Goal: Task Accomplishment & Management: Complete application form

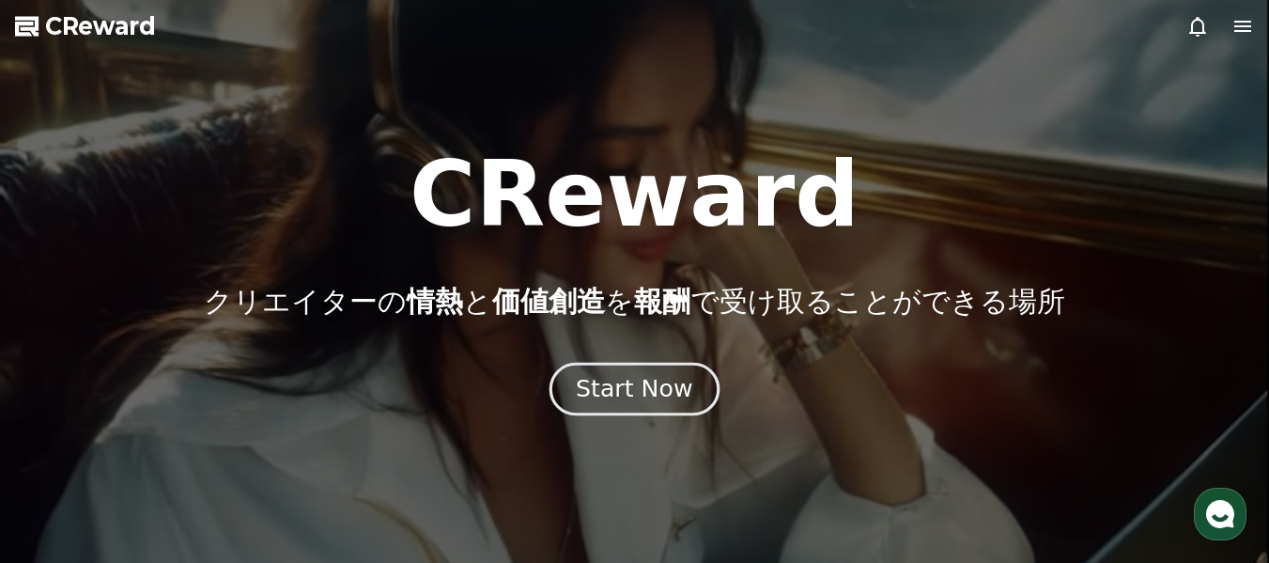
click at [628, 389] on div "Start Now" at bounding box center [634, 389] width 117 height 32
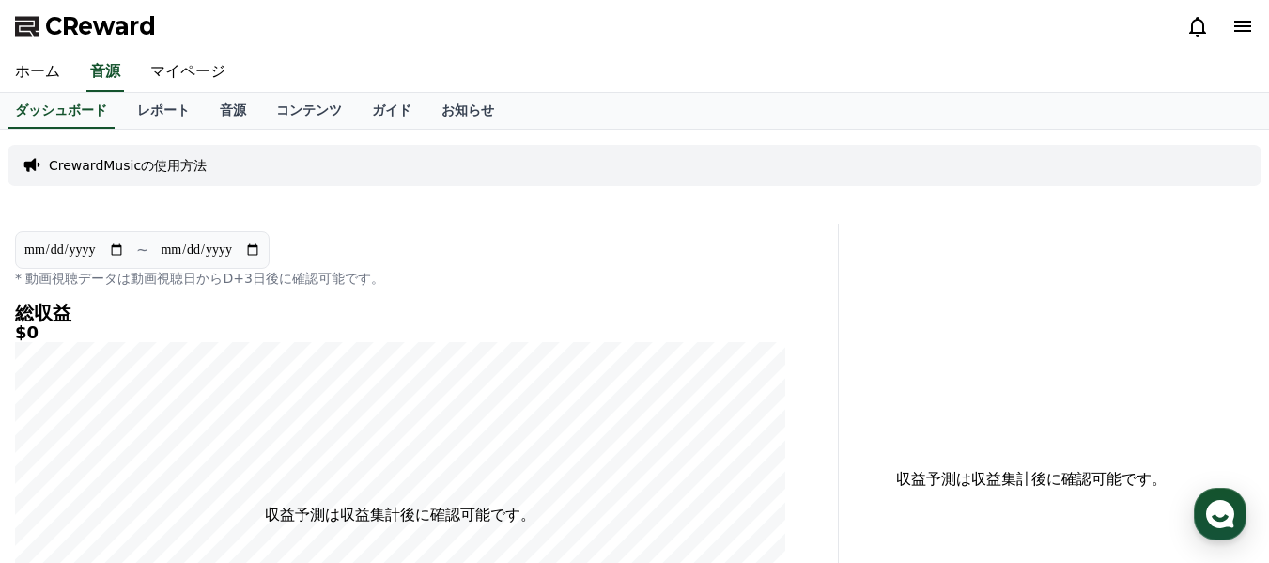
click at [134, 161] on p "CrewardMusicの使用方法" at bounding box center [128, 165] width 158 height 19
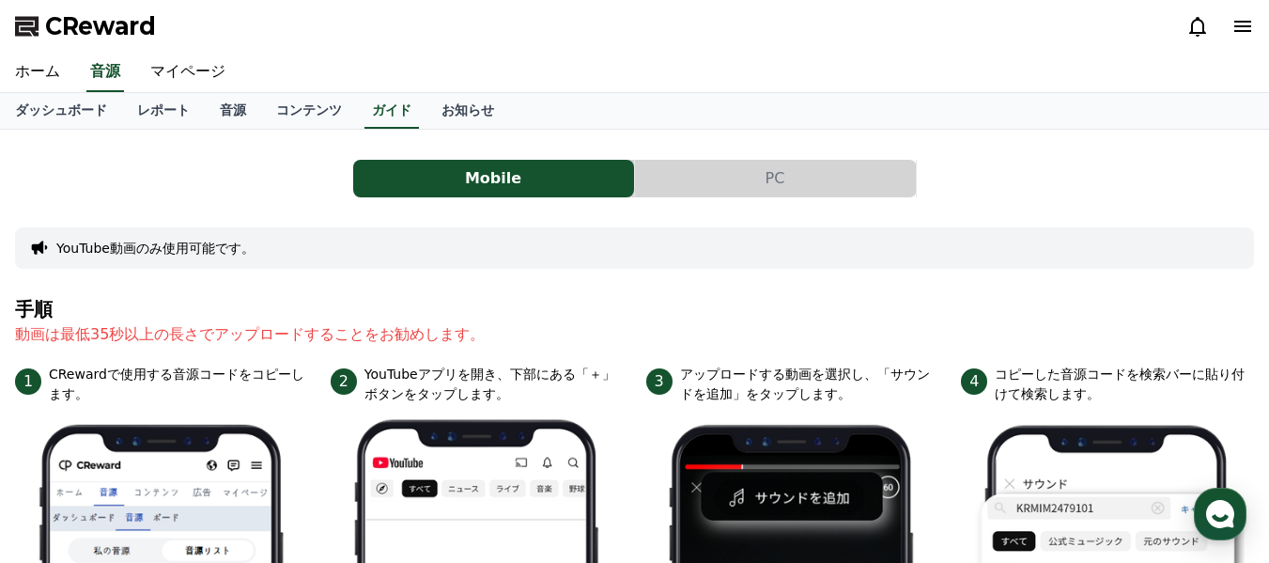
click at [733, 184] on button "PC" at bounding box center [775, 179] width 281 height 38
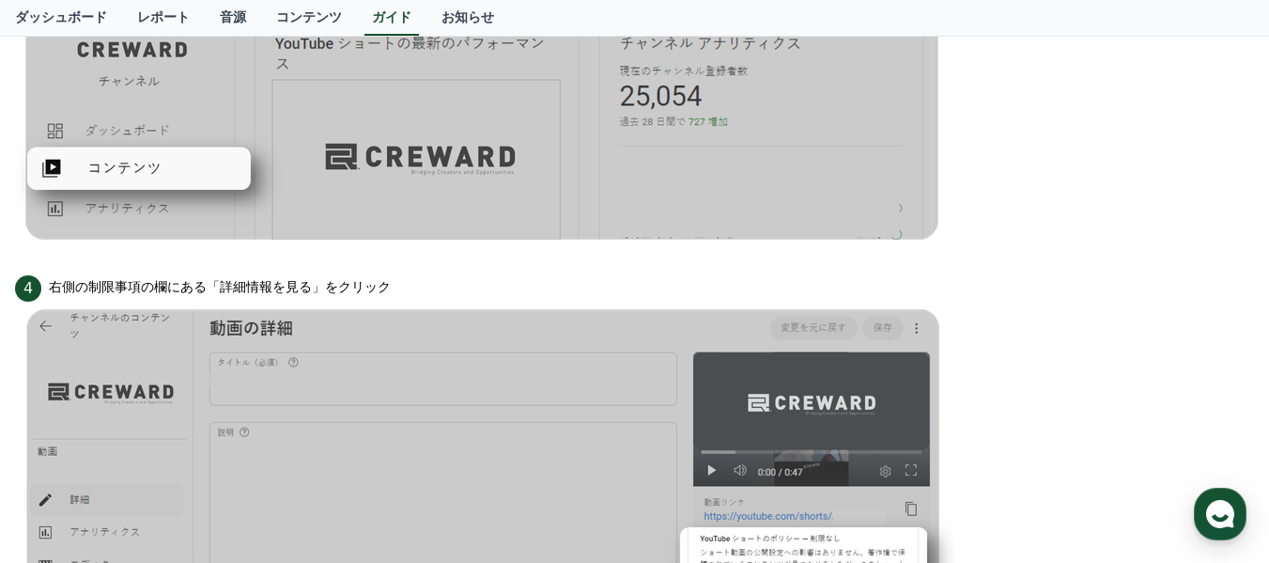
scroll to position [1183, 0]
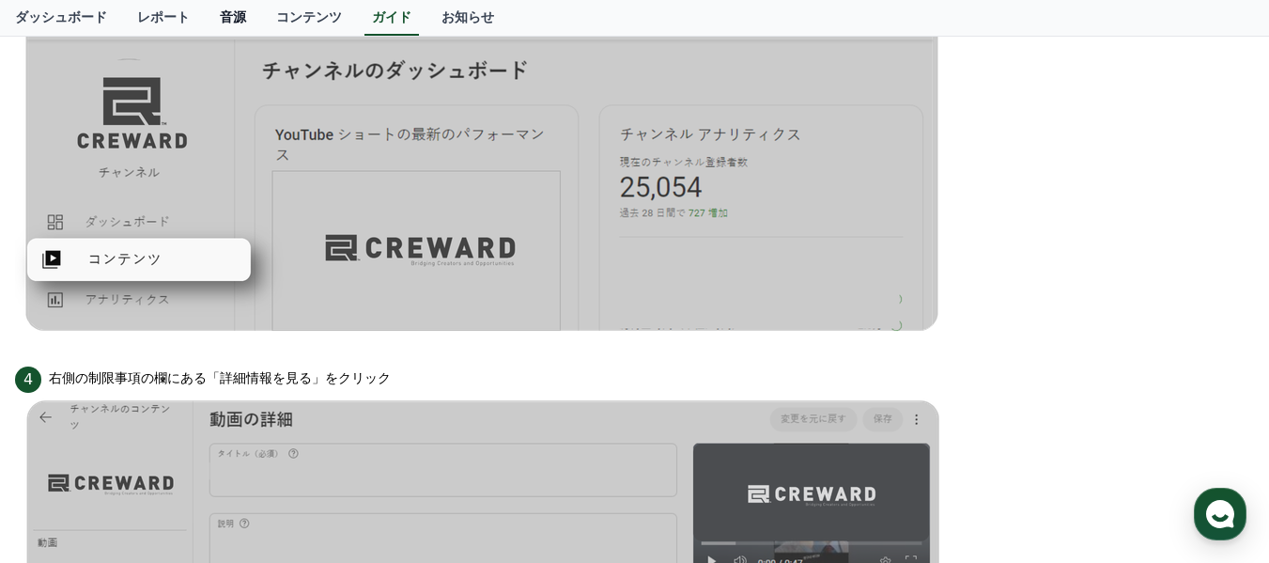
click at [205, 18] on link "音源" at bounding box center [233, 18] width 56 height 36
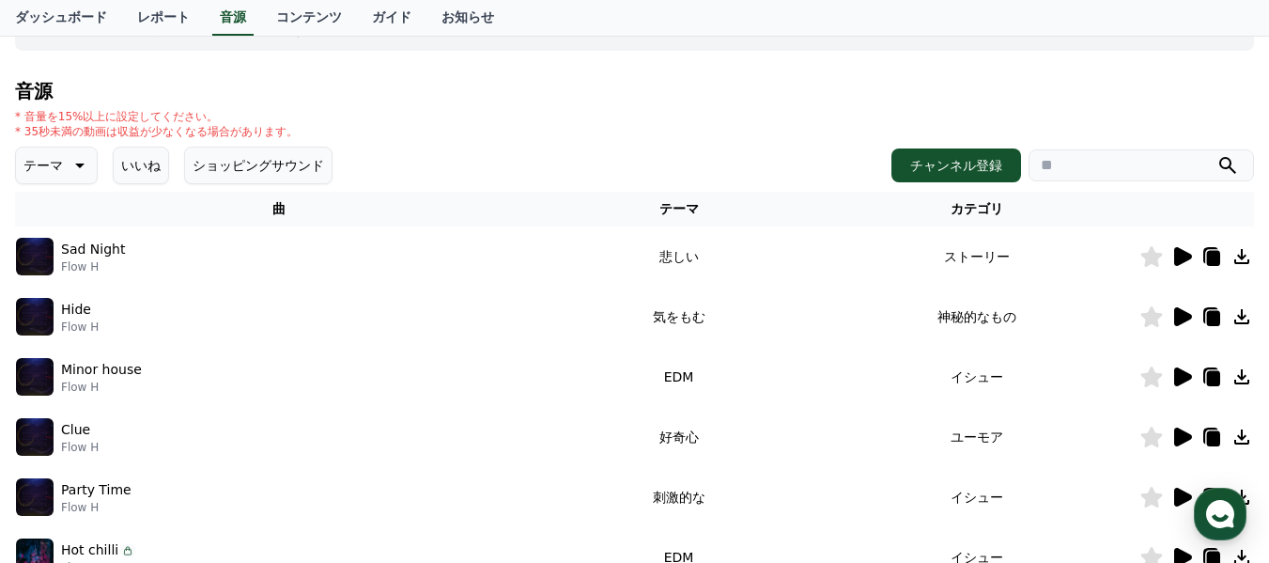
scroll to position [188, 0]
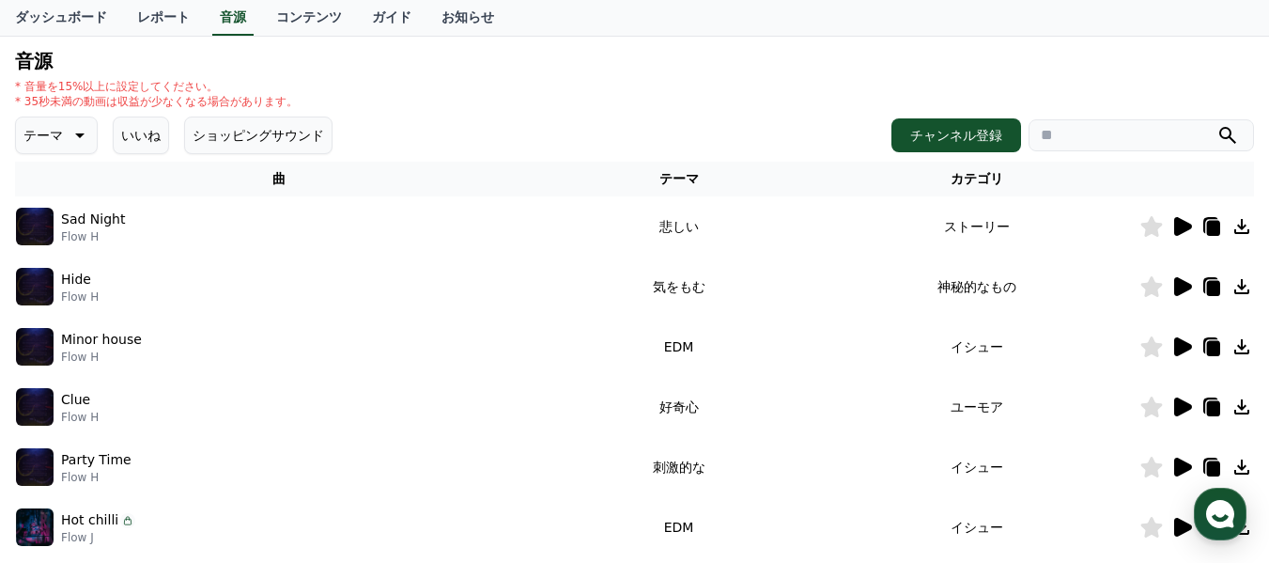
click at [1181, 225] on icon at bounding box center [1183, 226] width 18 height 19
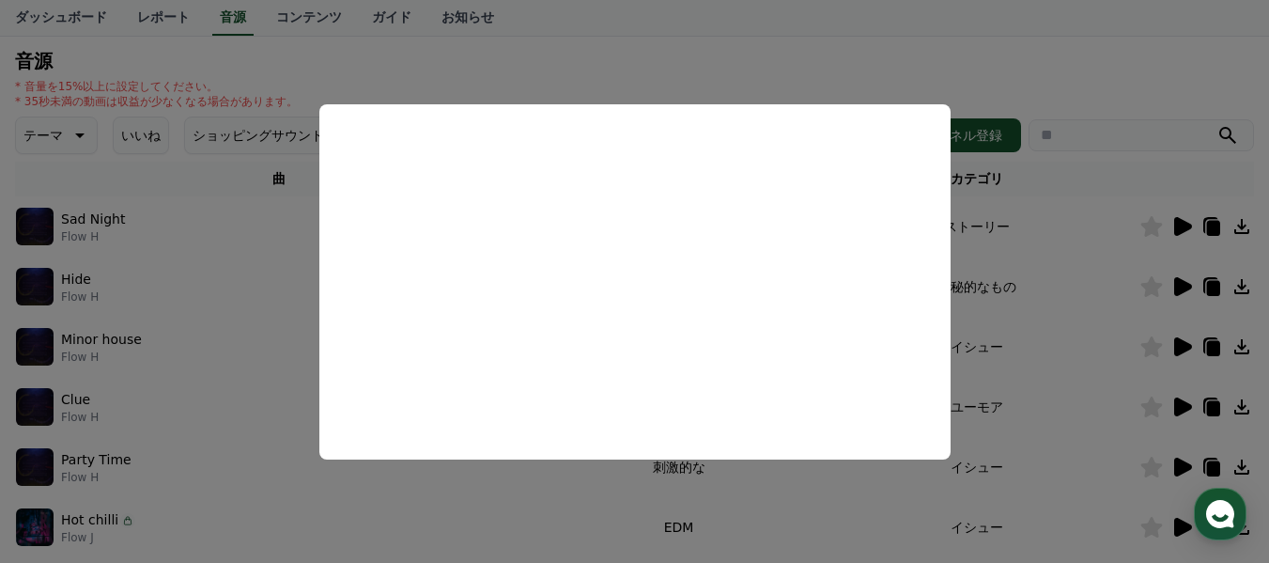
click at [38, 239] on button "close modal" at bounding box center [634, 281] width 1269 height 563
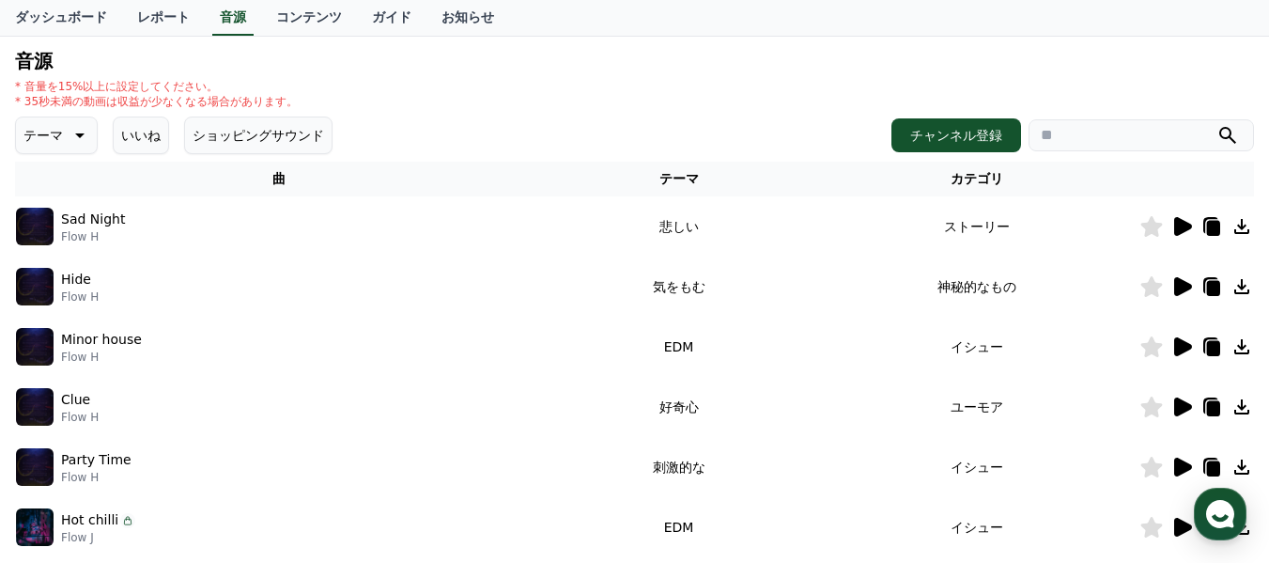
click at [38, 229] on img at bounding box center [35, 227] width 38 height 38
click at [1179, 288] on icon at bounding box center [1183, 286] width 18 height 19
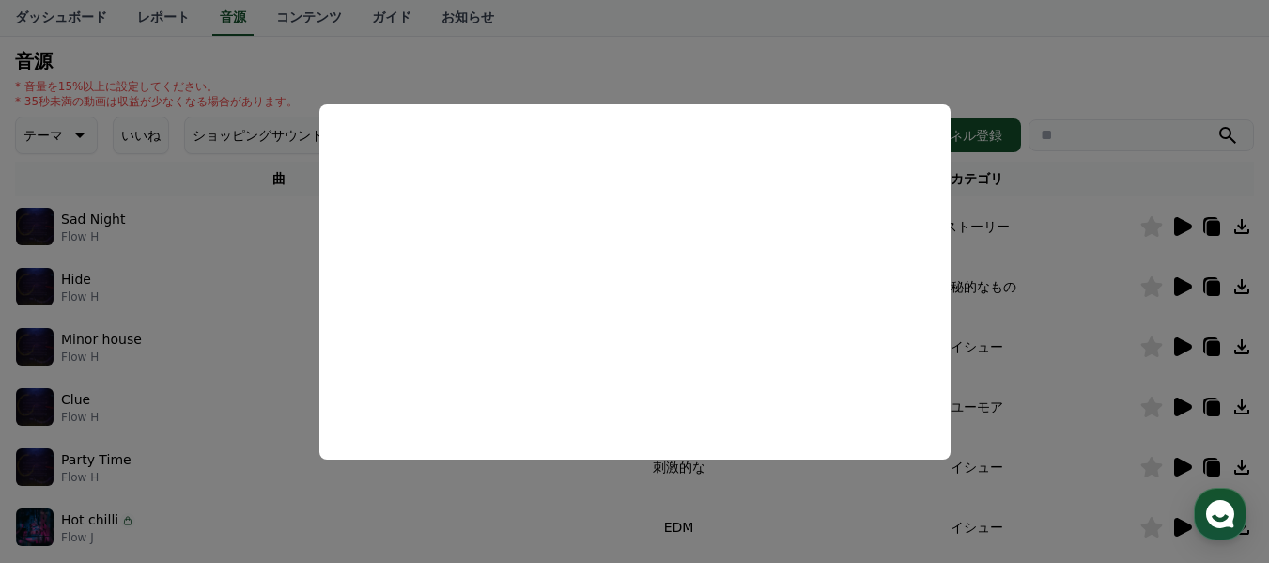
click at [1049, 334] on button "close modal" at bounding box center [634, 281] width 1269 height 563
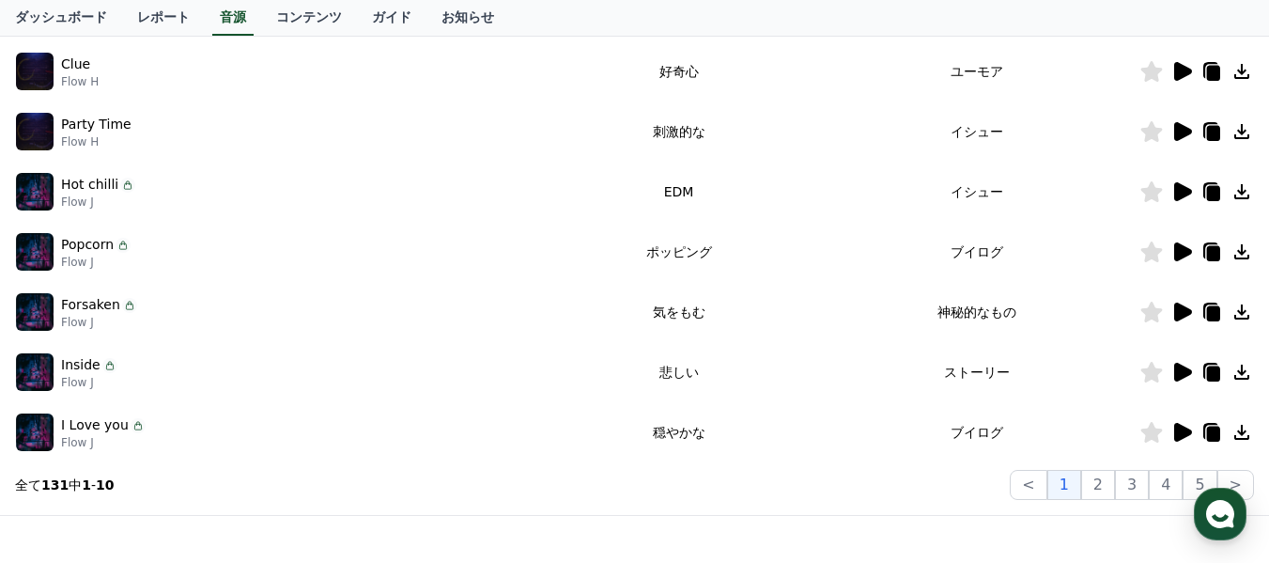
scroll to position [564, 0]
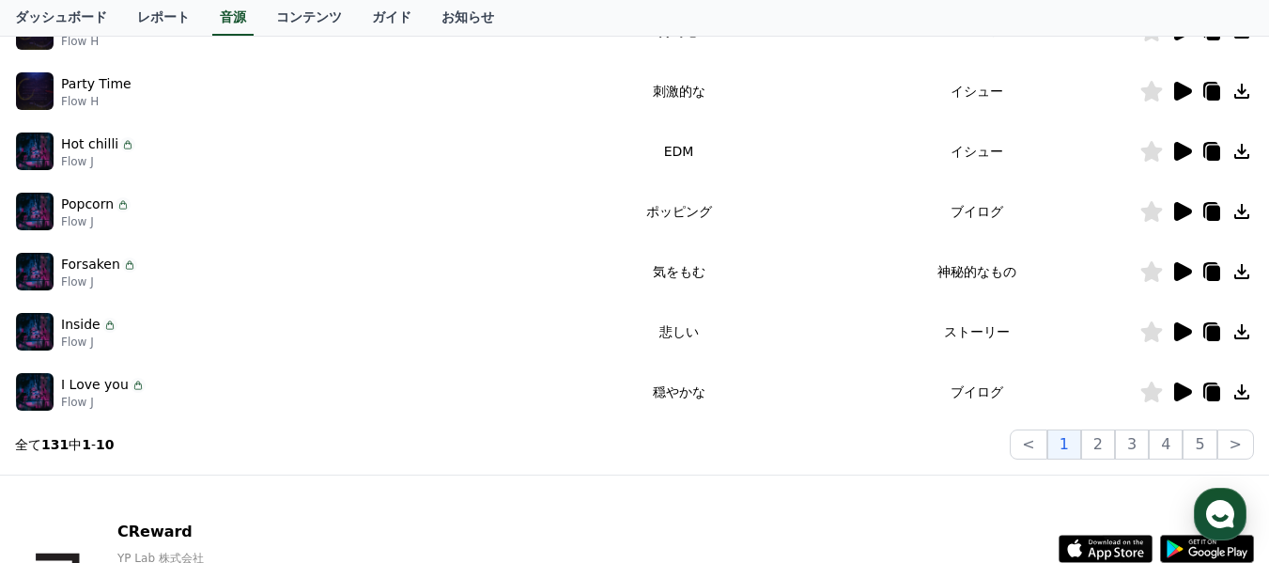
click at [1178, 386] on icon at bounding box center [1183, 391] width 18 height 19
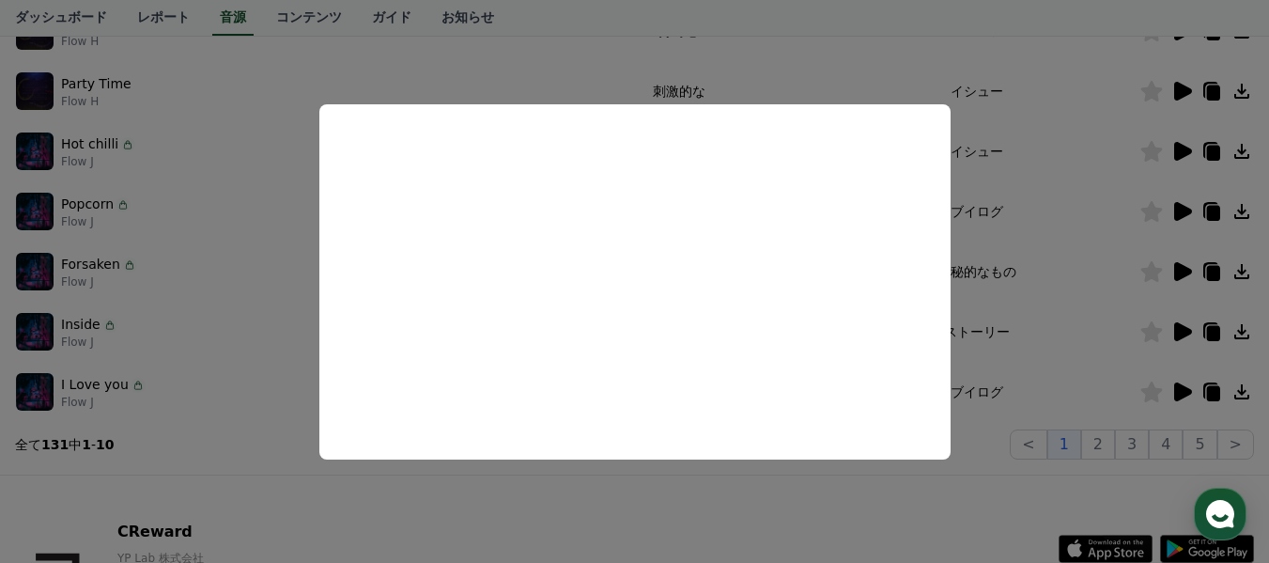
click at [1215, 389] on button "close modal" at bounding box center [634, 281] width 1269 height 563
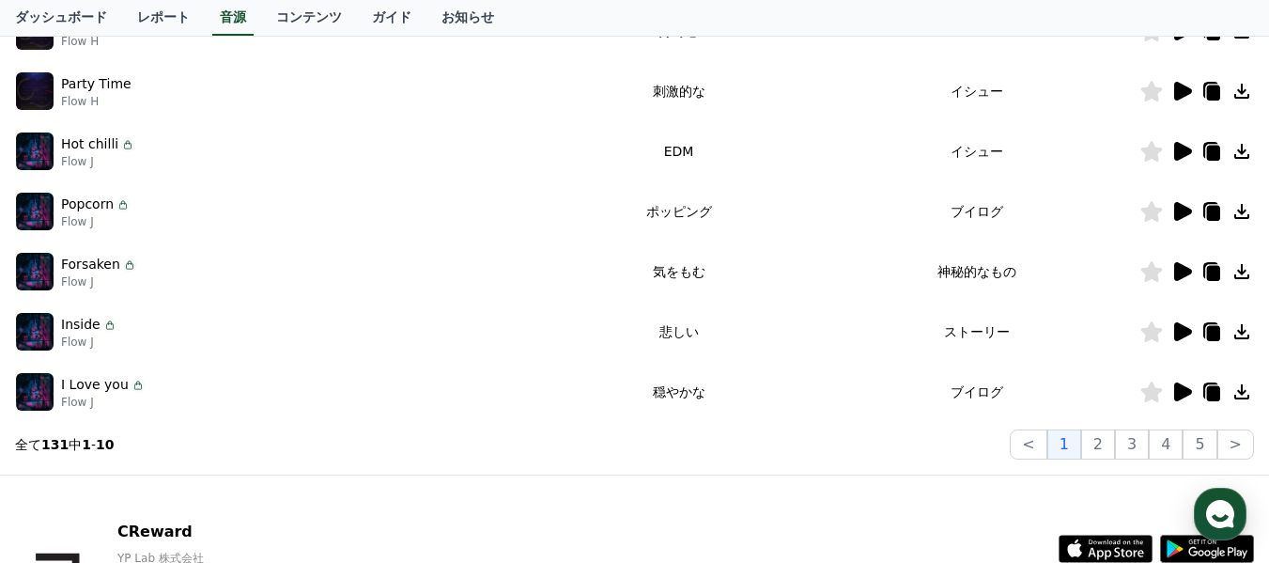
click at [1211, 394] on icon at bounding box center [1213, 393] width 13 height 15
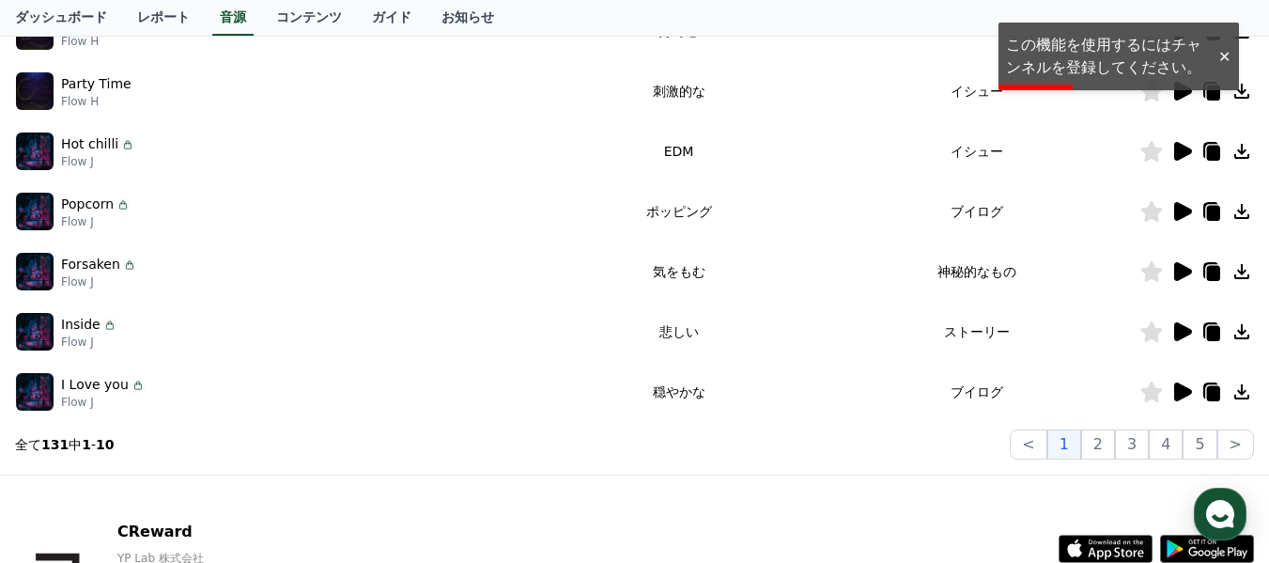
click at [1225, 55] on div at bounding box center [1224, 57] width 30 height 18
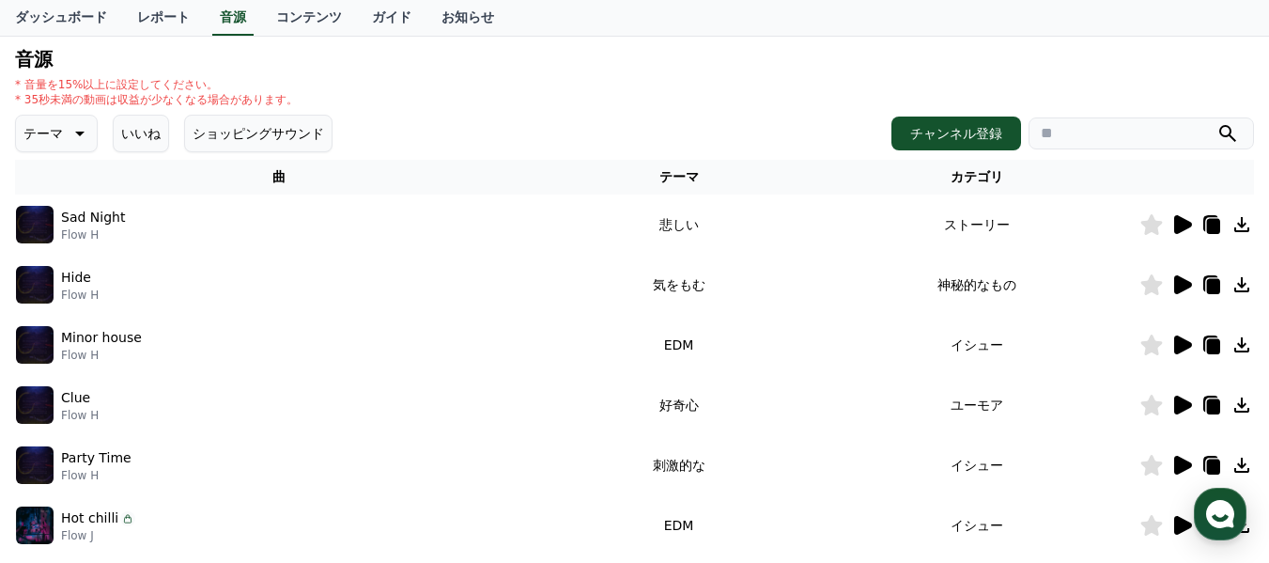
scroll to position [188, 0]
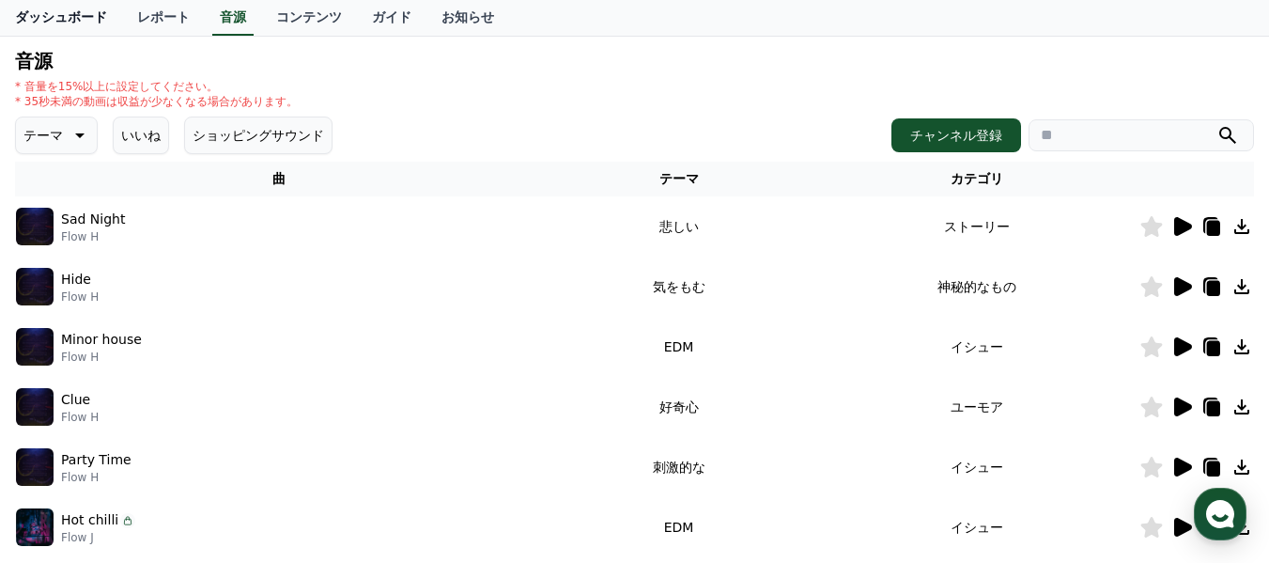
click at [62, 16] on link "ダッシュボード" at bounding box center [61, 18] width 122 height 36
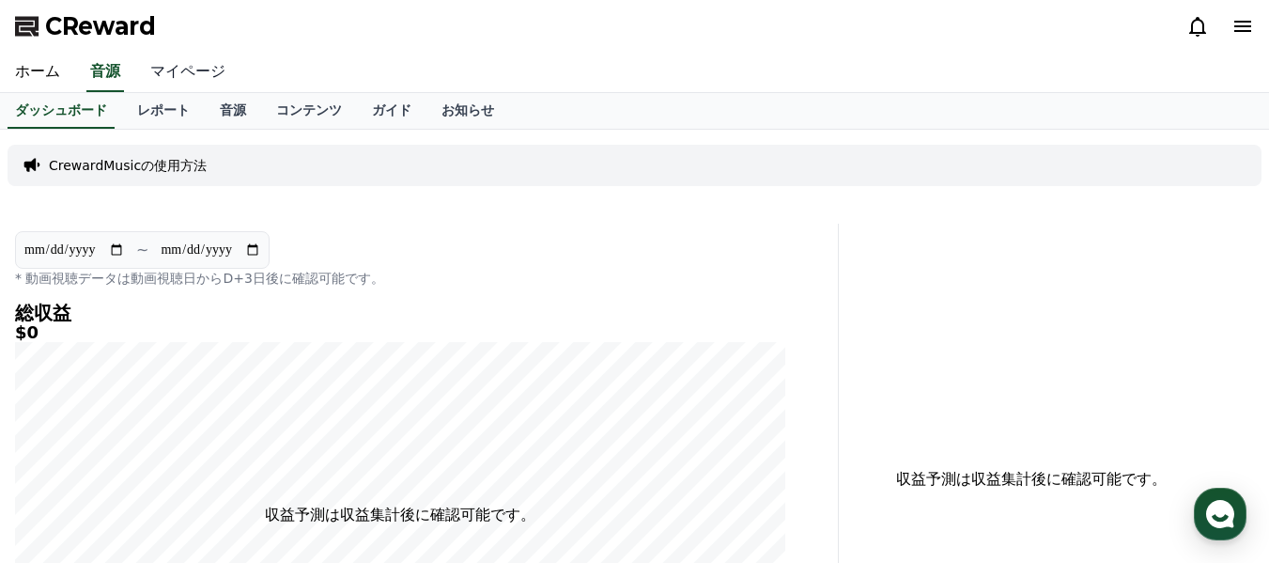
click at [190, 64] on link "マイページ" at bounding box center [187, 72] width 105 height 39
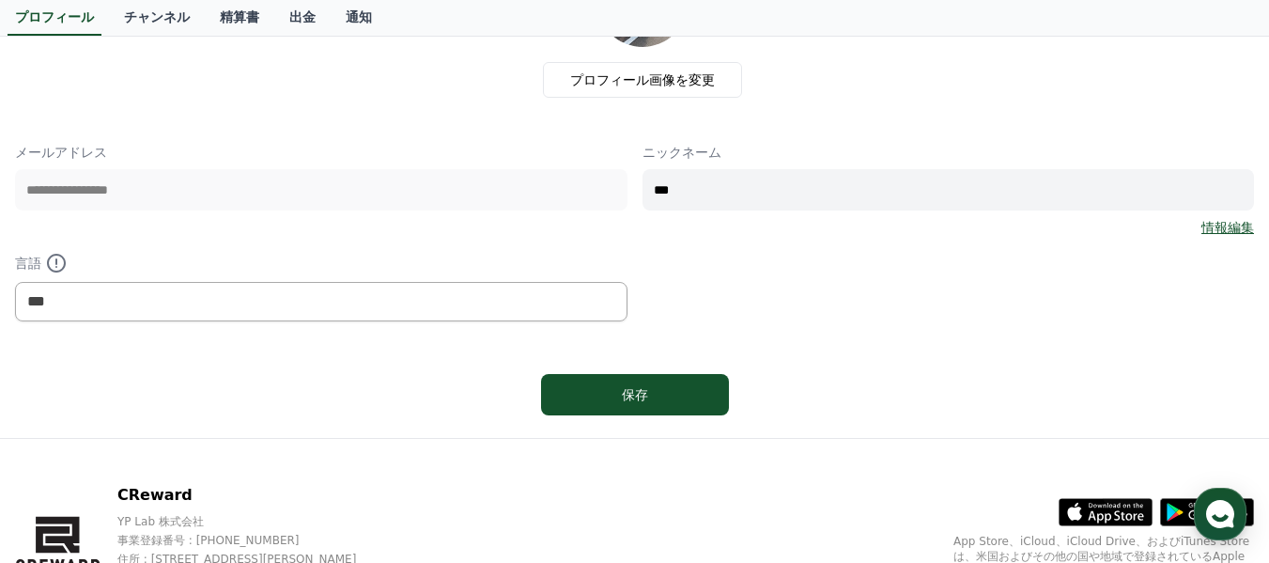
scroll to position [282, 0]
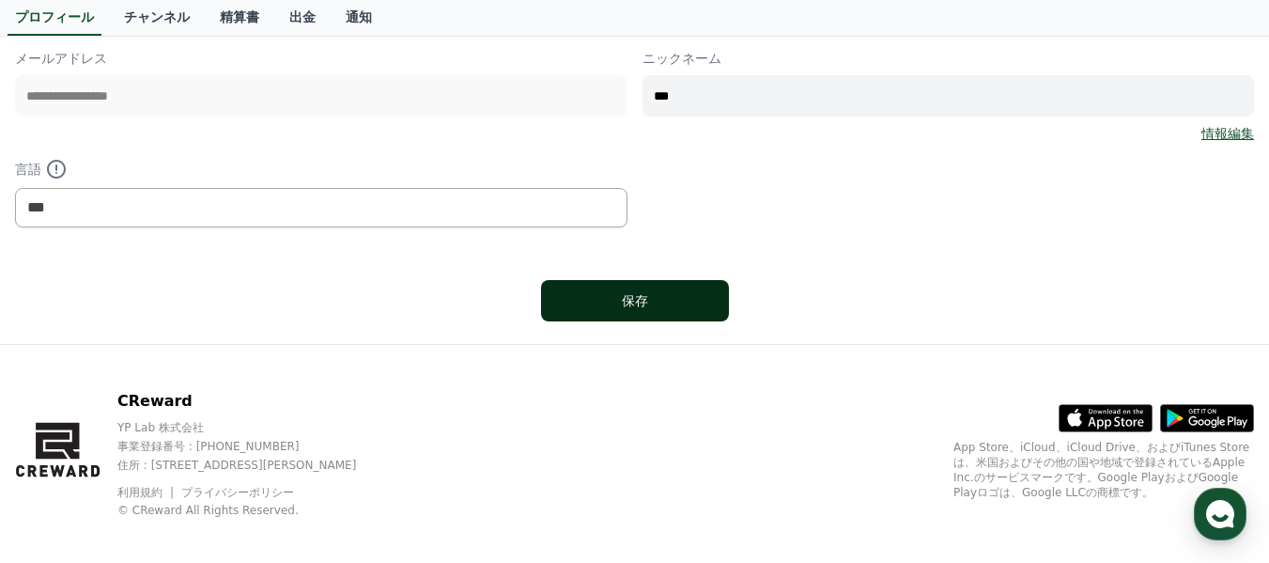
click at [631, 297] on div "保存" at bounding box center [635, 300] width 113 height 19
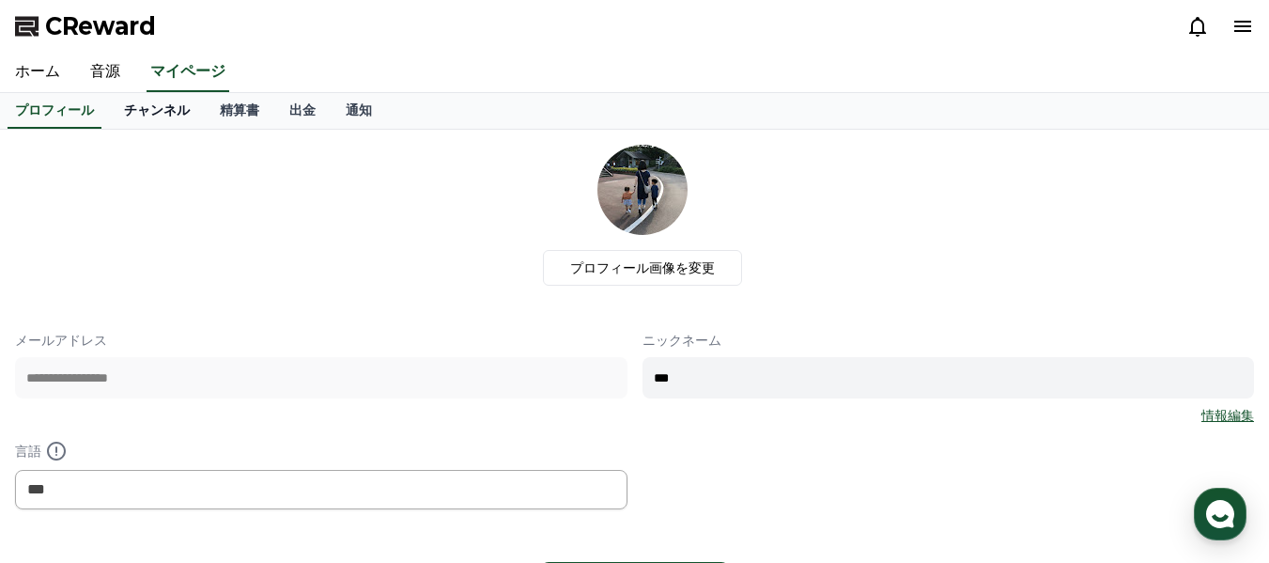
click at [139, 118] on link "チャンネル" at bounding box center [157, 111] width 96 height 36
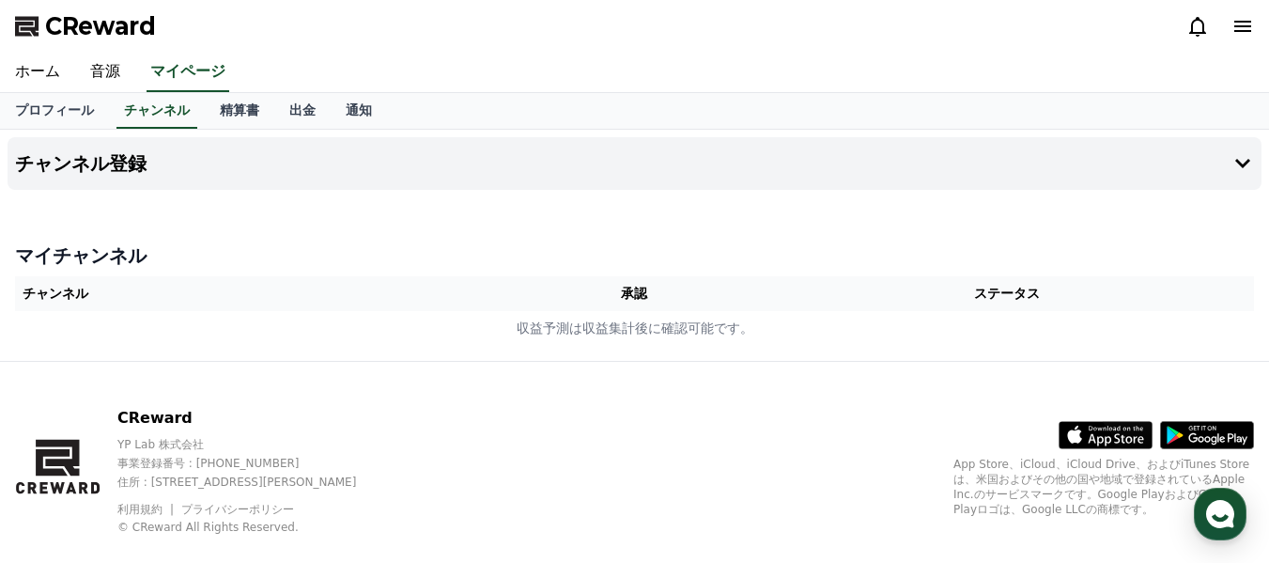
click at [149, 299] on th "チャンネル" at bounding box center [261, 293] width 493 height 35
click at [651, 293] on th "承認" at bounding box center [634, 293] width 253 height 35
click at [583, 299] on th "承認" at bounding box center [634, 293] width 253 height 35
click at [1239, 161] on icon at bounding box center [1243, 163] width 15 height 9
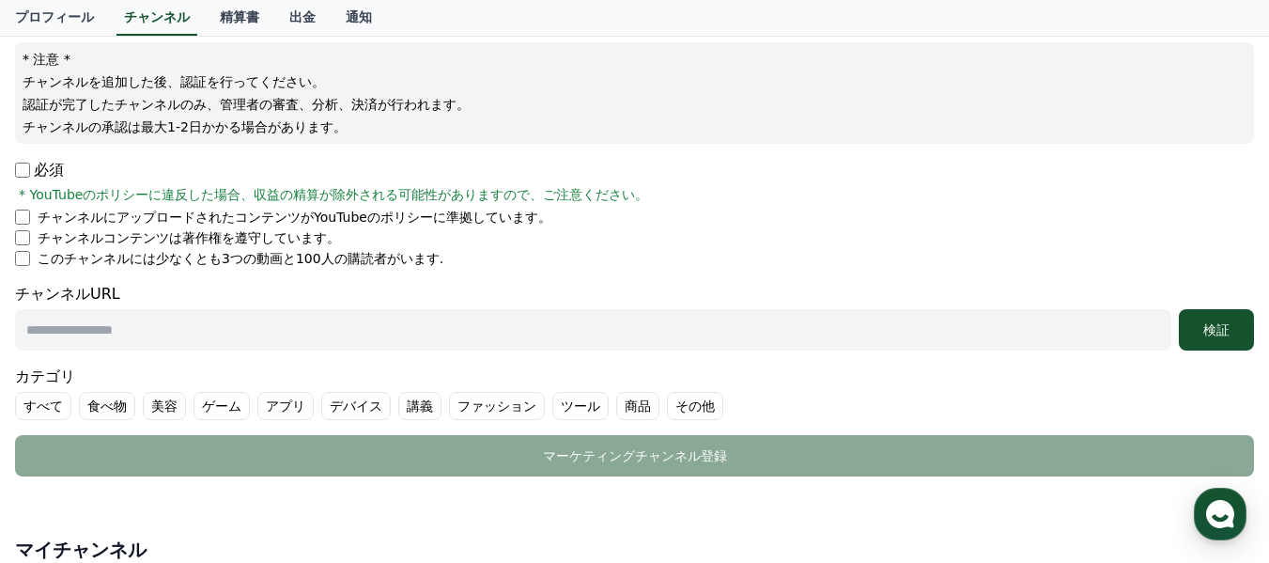
scroll to position [282, 0]
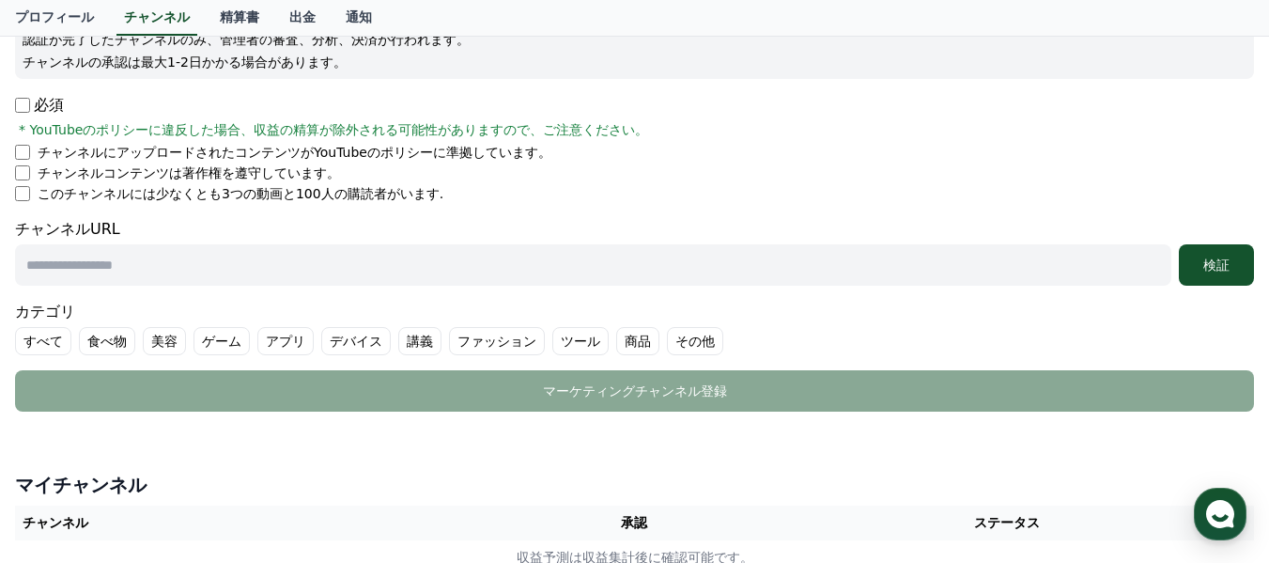
click at [72, 264] on input "text" at bounding box center [593, 264] width 1157 height 41
paste input "**********"
type input "**********"
click at [1213, 267] on div "検証" at bounding box center [1217, 265] width 60 height 19
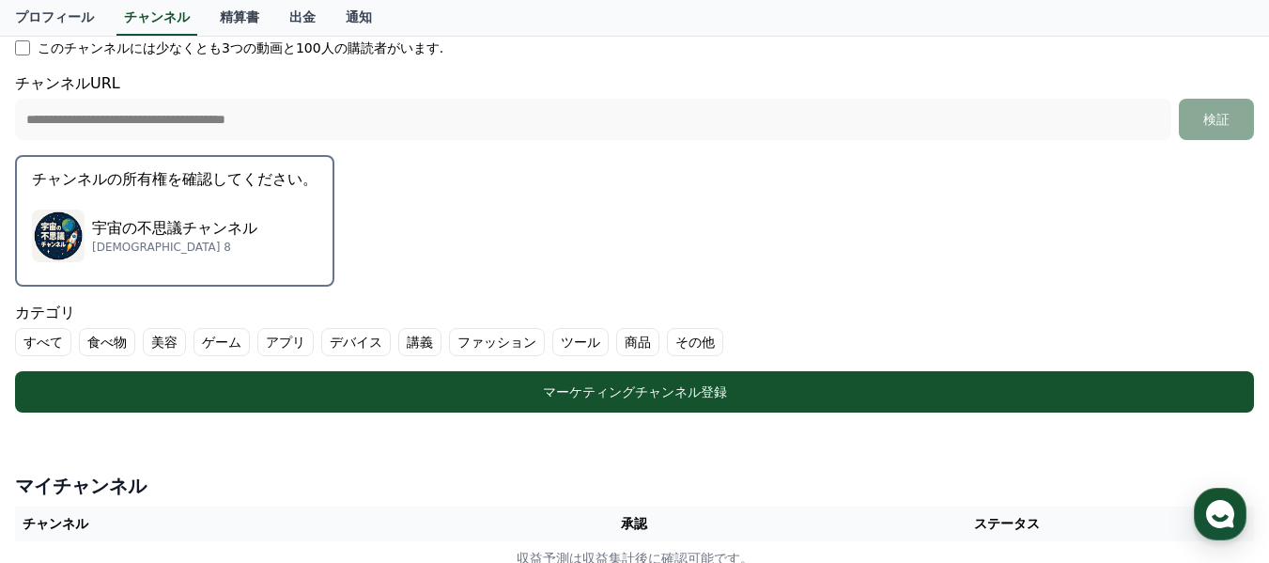
scroll to position [470, 0]
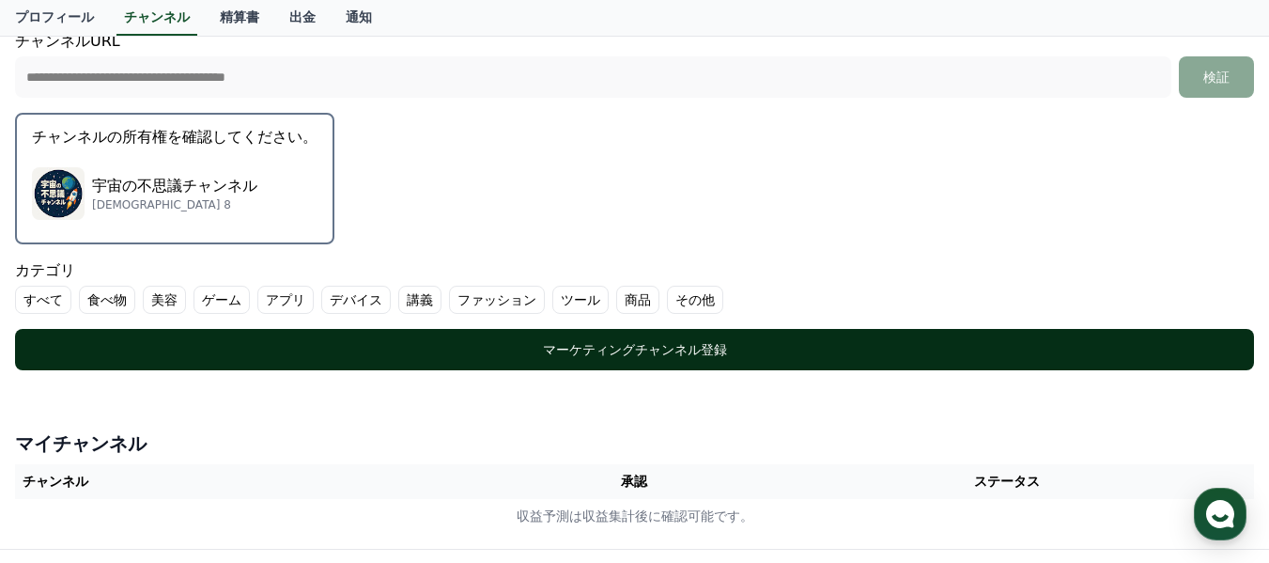
click at [589, 353] on div "マーケティングチャンネル登録" at bounding box center [635, 349] width 1164 height 19
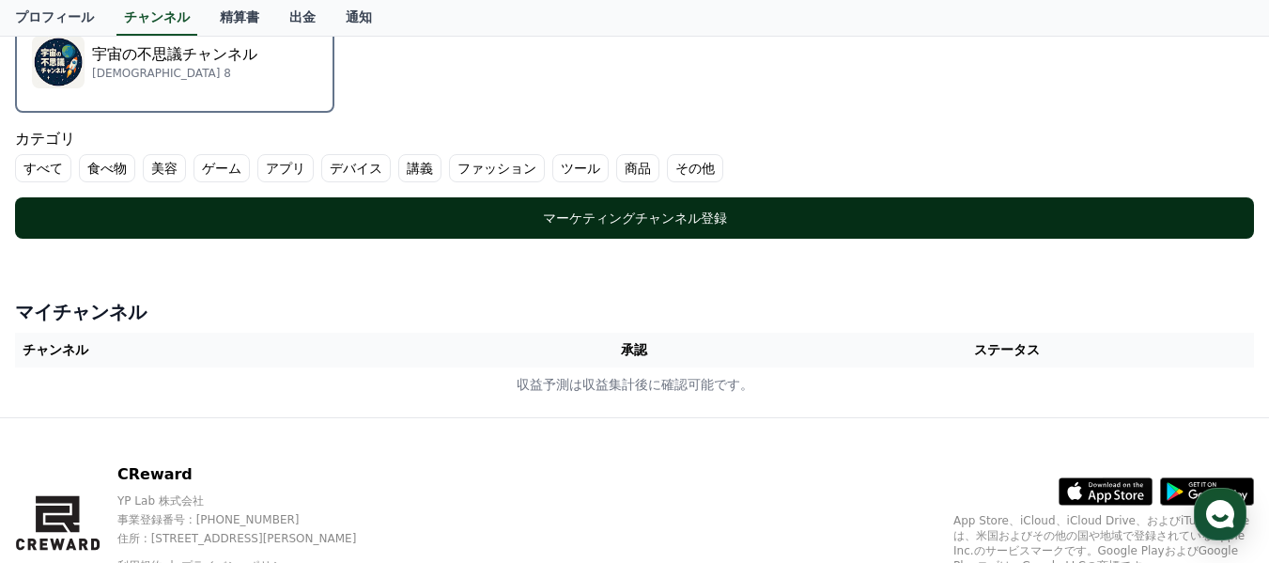
scroll to position [658, 0]
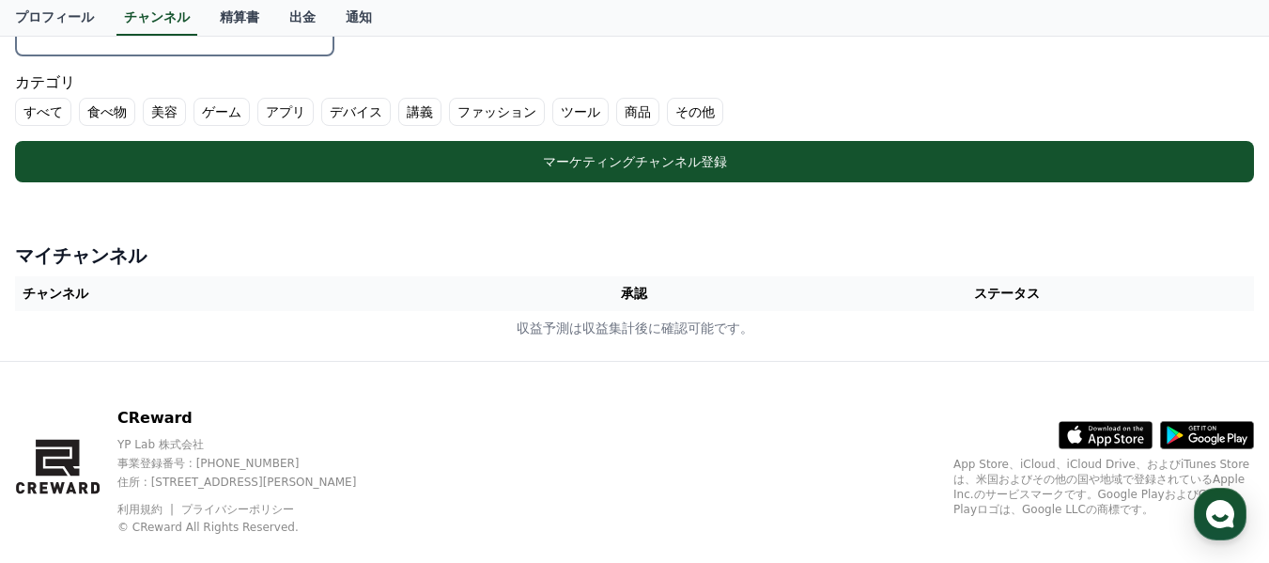
click at [644, 301] on th "承認" at bounding box center [634, 293] width 253 height 35
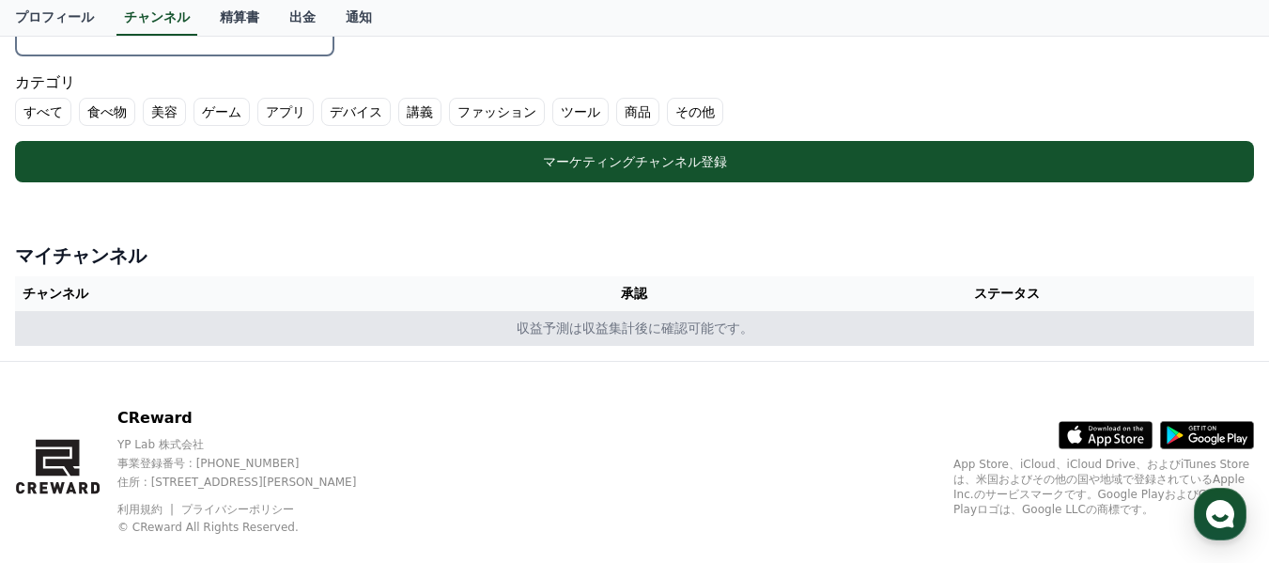
click at [643, 329] on td "収益予測は収益集計後に確認可能です。" at bounding box center [634, 328] width 1239 height 35
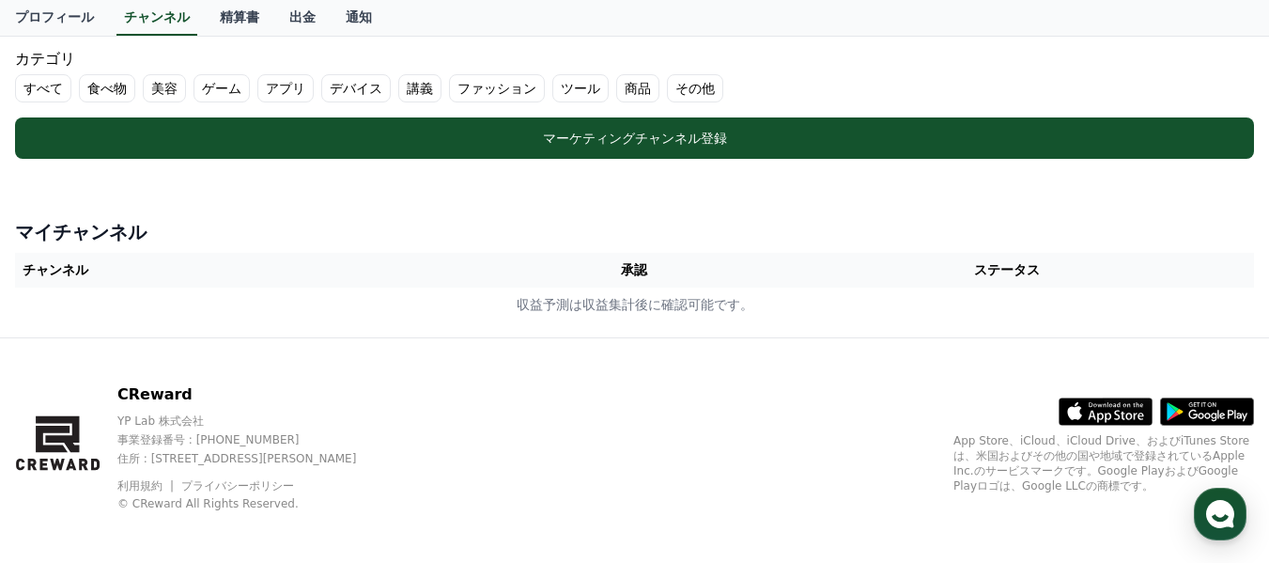
scroll to position [690, 0]
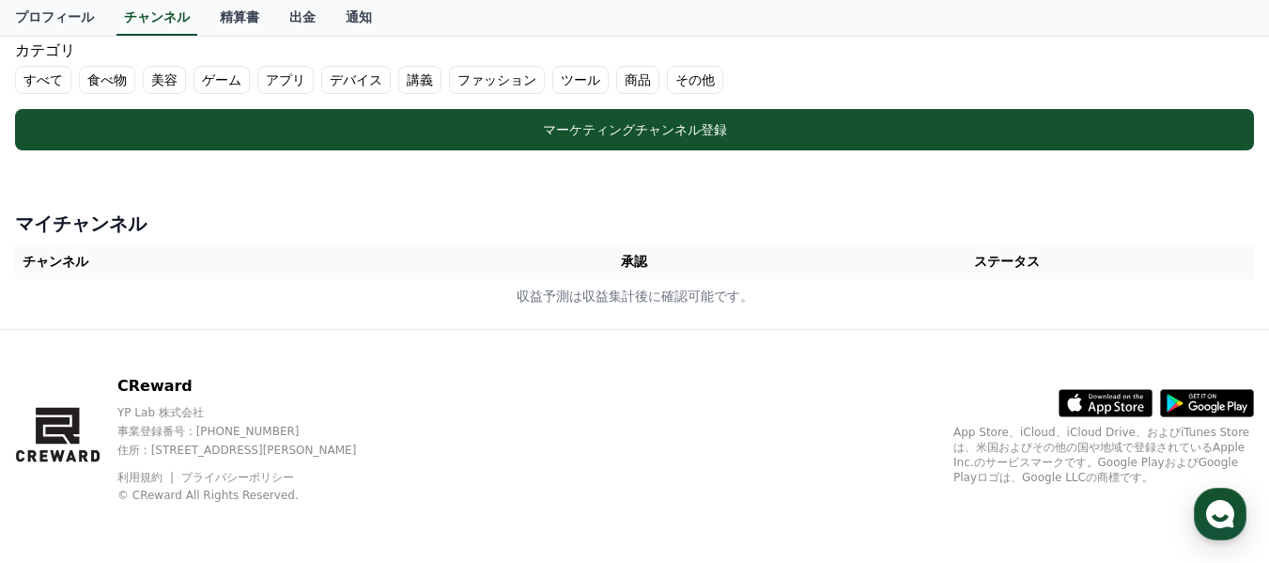
click at [75, 441] on polygon at bounding box center [57, 426] width 43 height 37
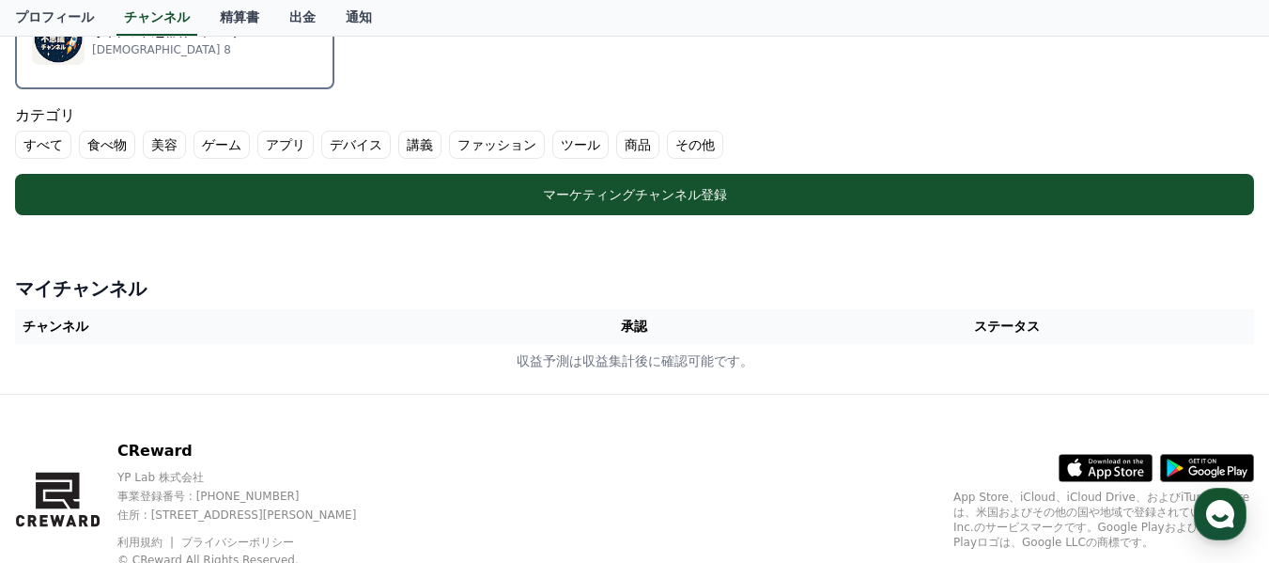
scroll to position [596, 0]
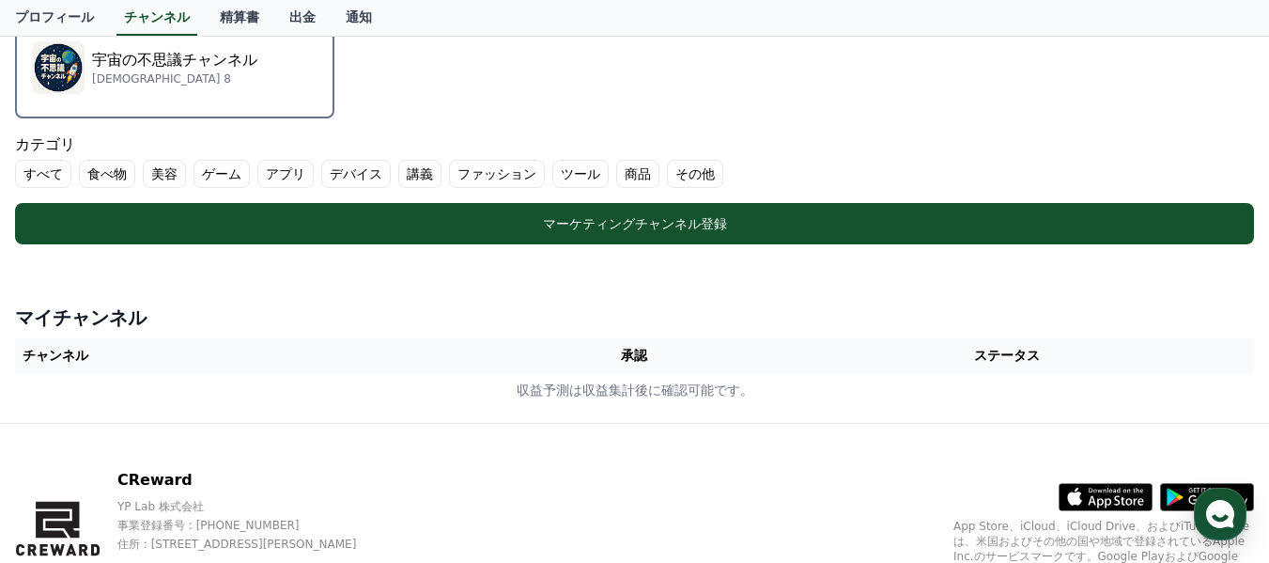
click at [82, 353] on th "チャンネル" at bounding box center [261, 355] width 493 height 35
click at [1035, 356] on th "ステータス" at bounding box center [1007, 355] width 493 height 35
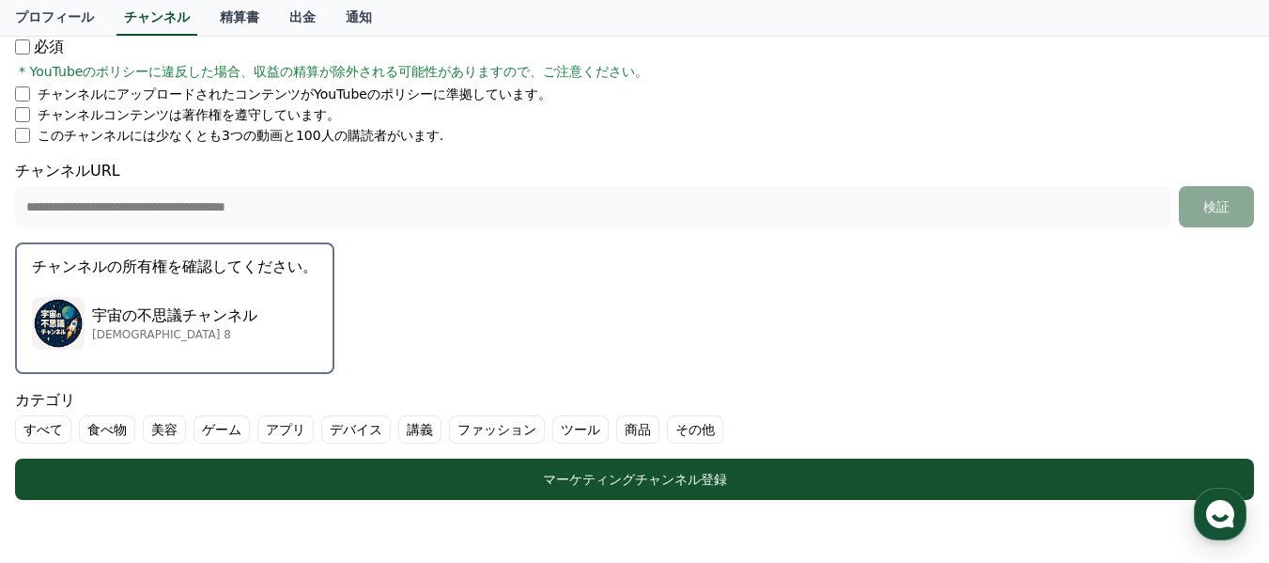
scroll to position [314, 0]
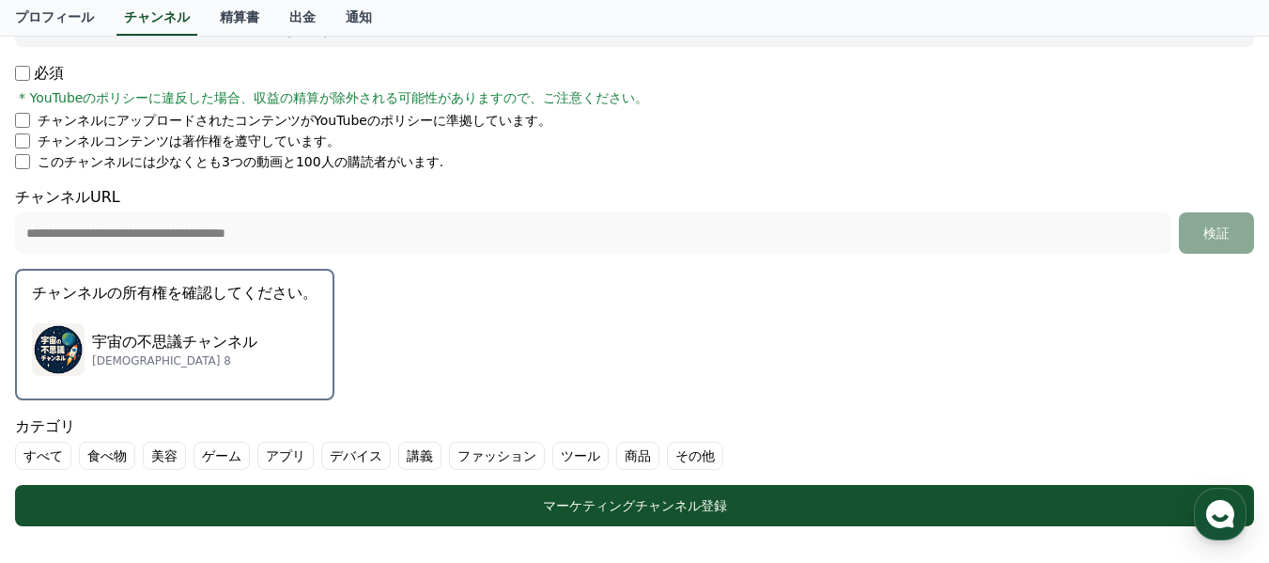
click at [231, 328] on div "宇宙の不思議チャンネル サブスクライバー 8" at bounding box center [175, 349] width 286 height 75
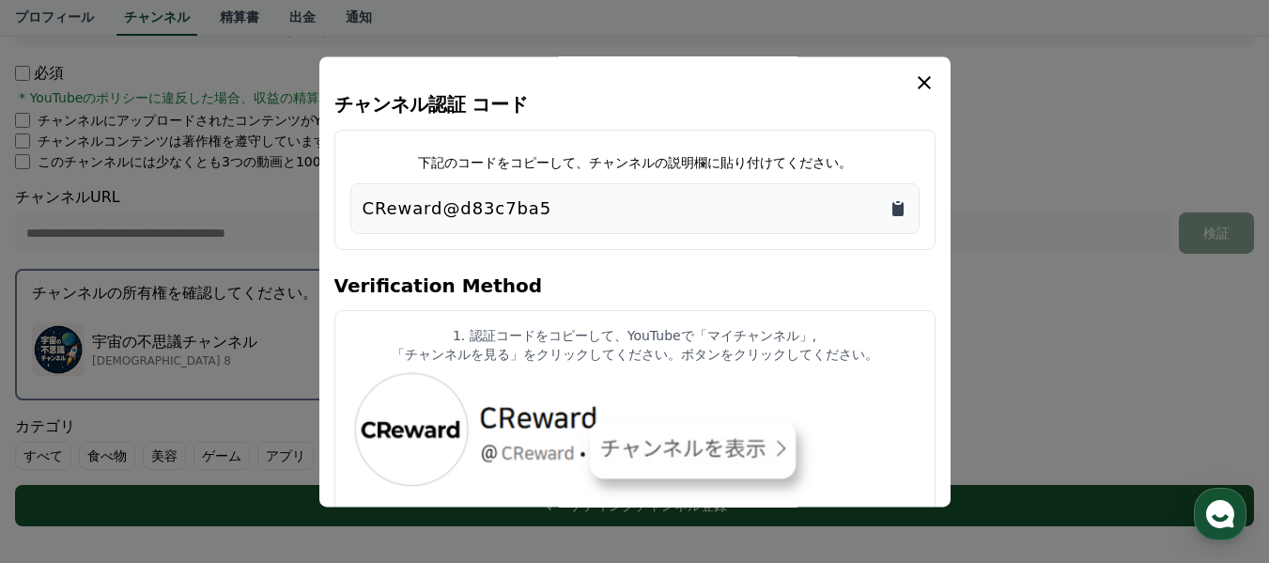
click at [900, 201] on icon "Copy to clipboard" at bounding box center [898, 208] width 19 height 19
click at [556, 400] on img "modal" at bounding box center [634, 471] width 569 height 201
click at [460, 288] on h4 "Verification Method" at bounding box center [634, 283] width 601 height 53
click at [381, 281] on h4 "Verification Method" at bounding box center [634, 283] width 601 height 53
click at [615, 433] on img "modal" at bounding box center [634, 471] width 569 height 201
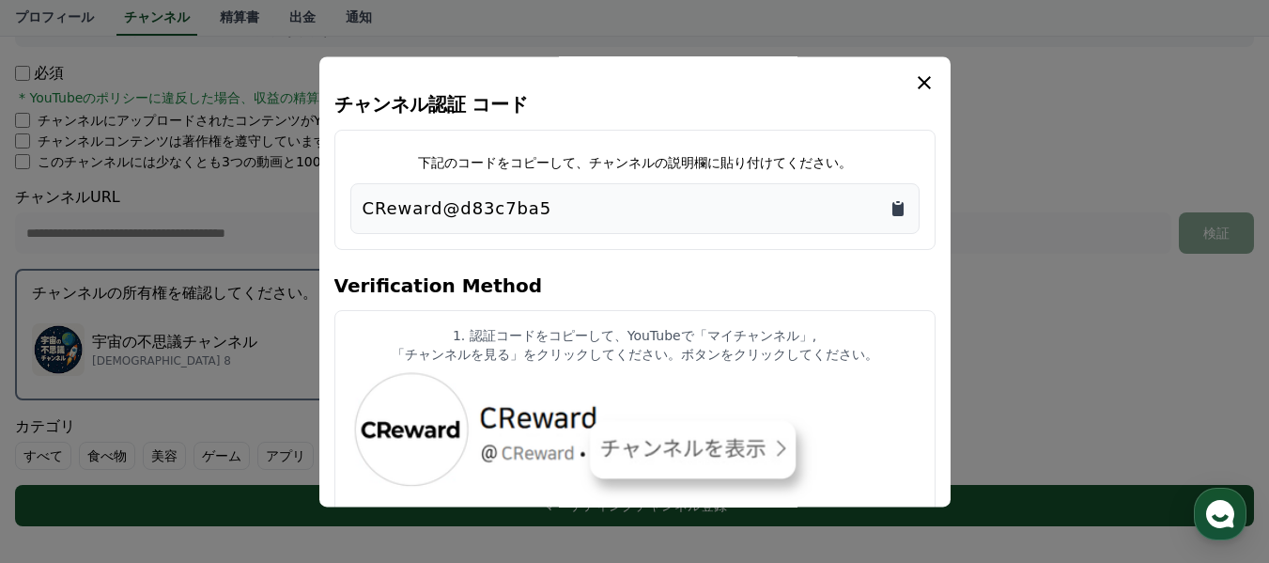
click at [904, 210] on icon "Copy to clipboard" at bounding box center [898, 208] width 19 height 19
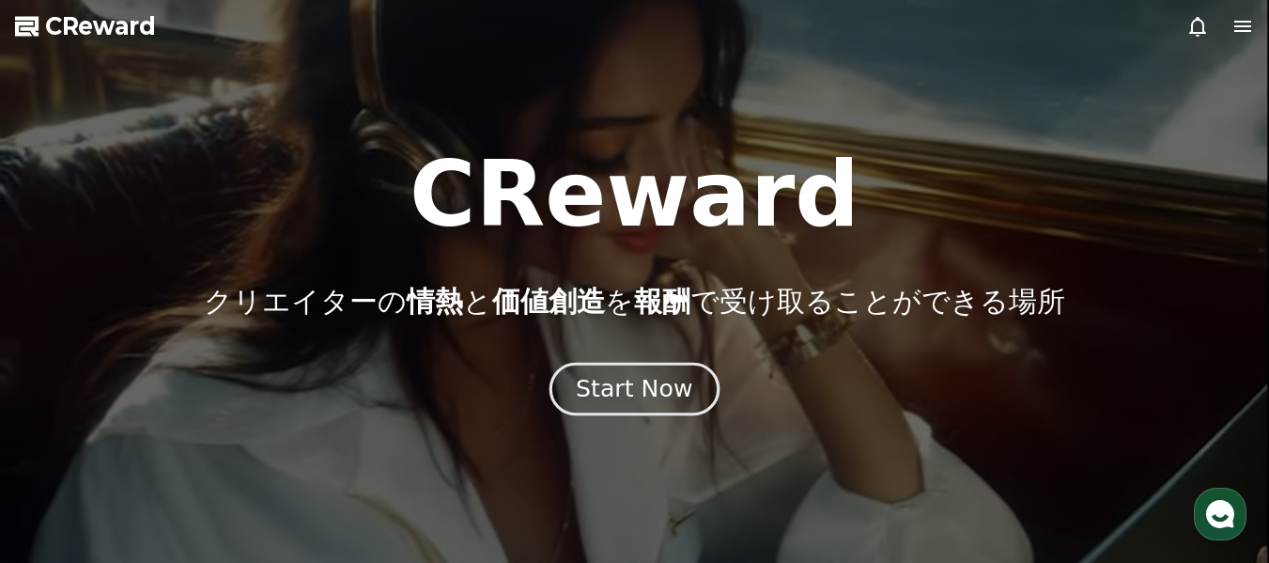
click at [636, 393] on div "Start Now" at bounding box center [634, 389] width 117 height 32
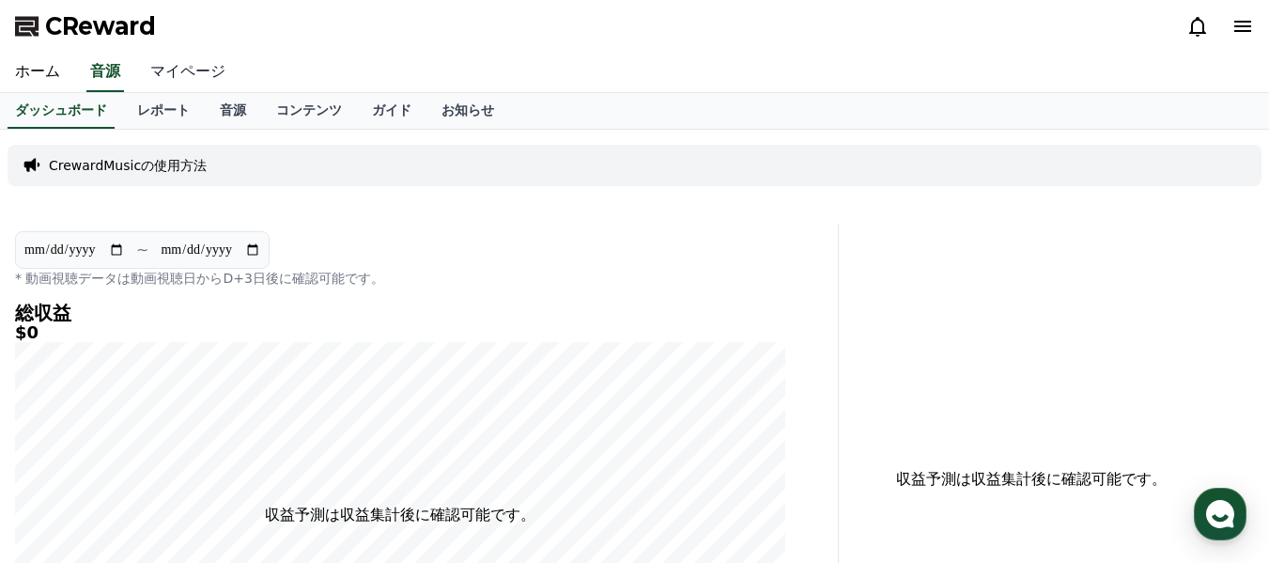
click at [167, 71] on link "マイページ" at bounding box center [187, 72] width 105 height 39
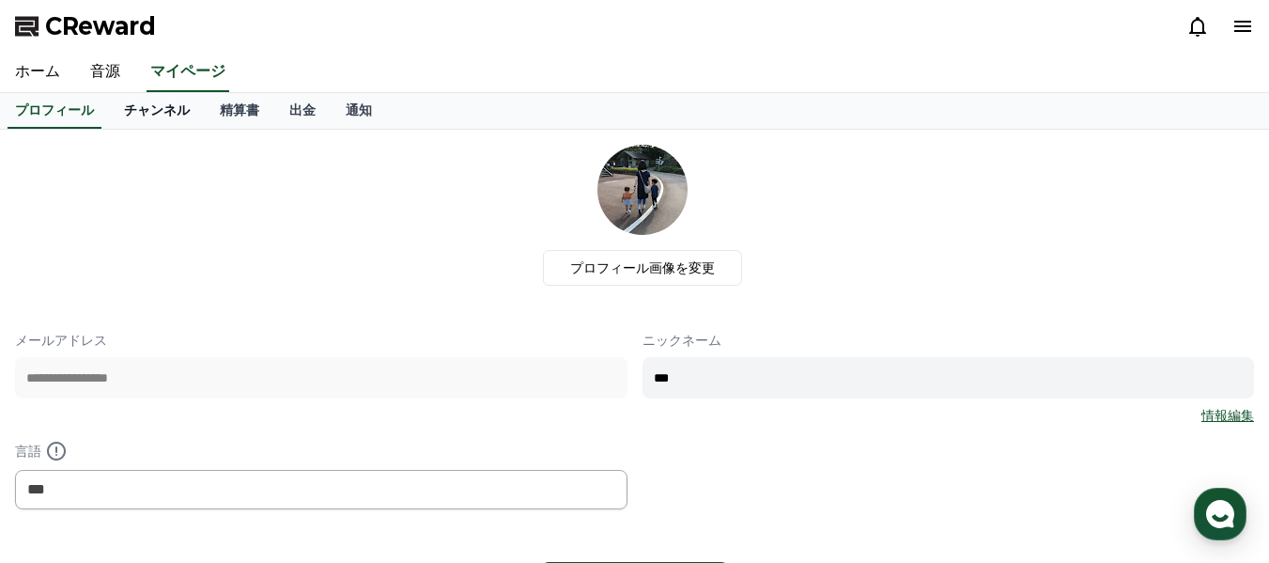
click at [131, 113] on link "チャンネル" at bounding box center [157, 111] width 96 height 36
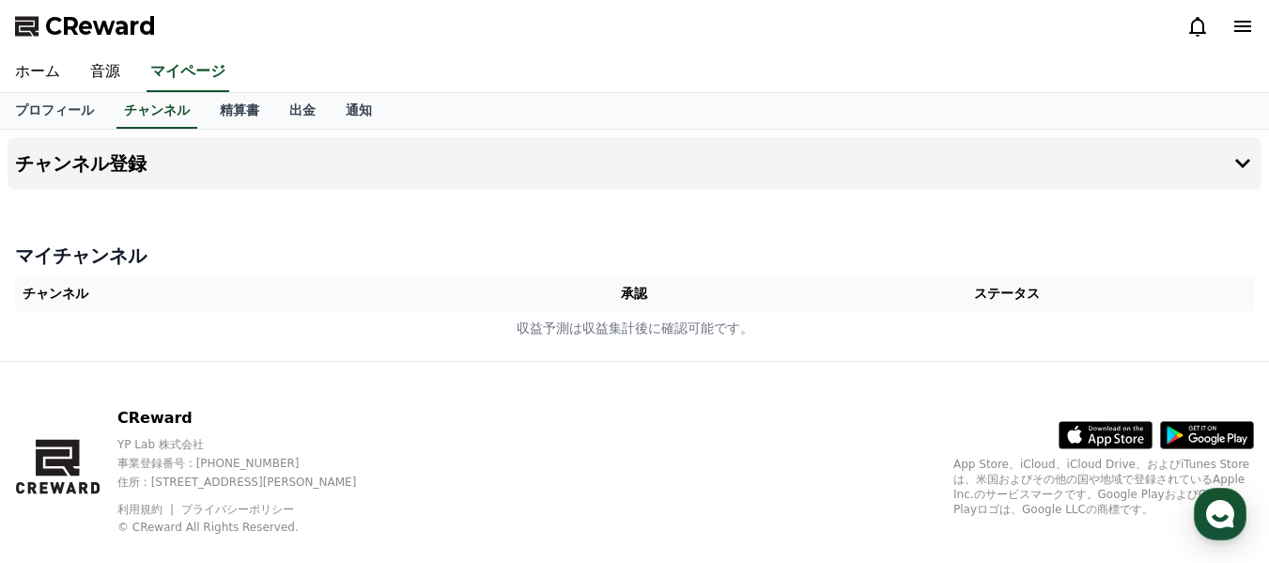
click at [163, 288] on th "チャンネル" at bounding box center [261, 293] width 493 height 35
click at [639, 291] on th "承認" at bounding box center [634, 293] width 253 height 35
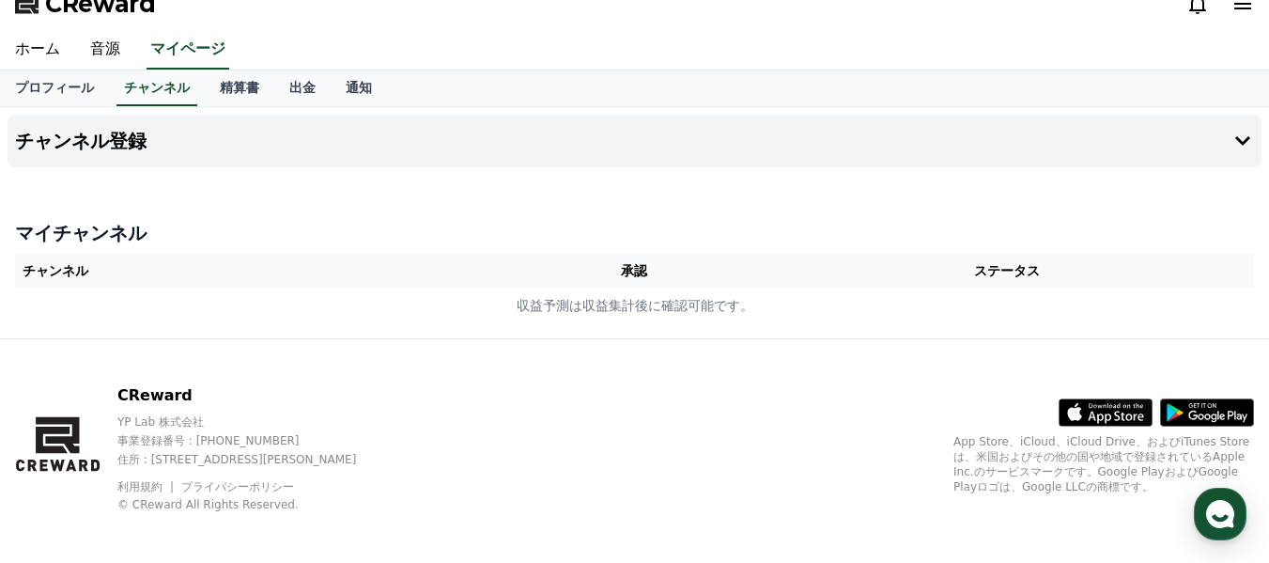
scroll to position [32, 0]
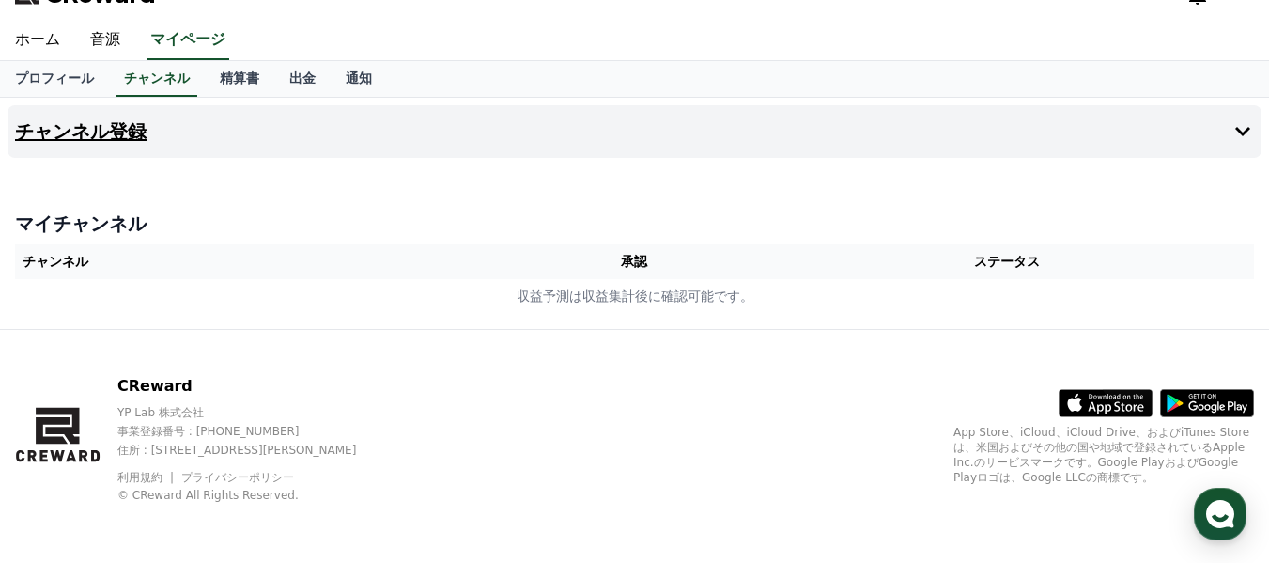
click at [1245, 133] on icon at bounding box center [1243, 131] width 15 height 9
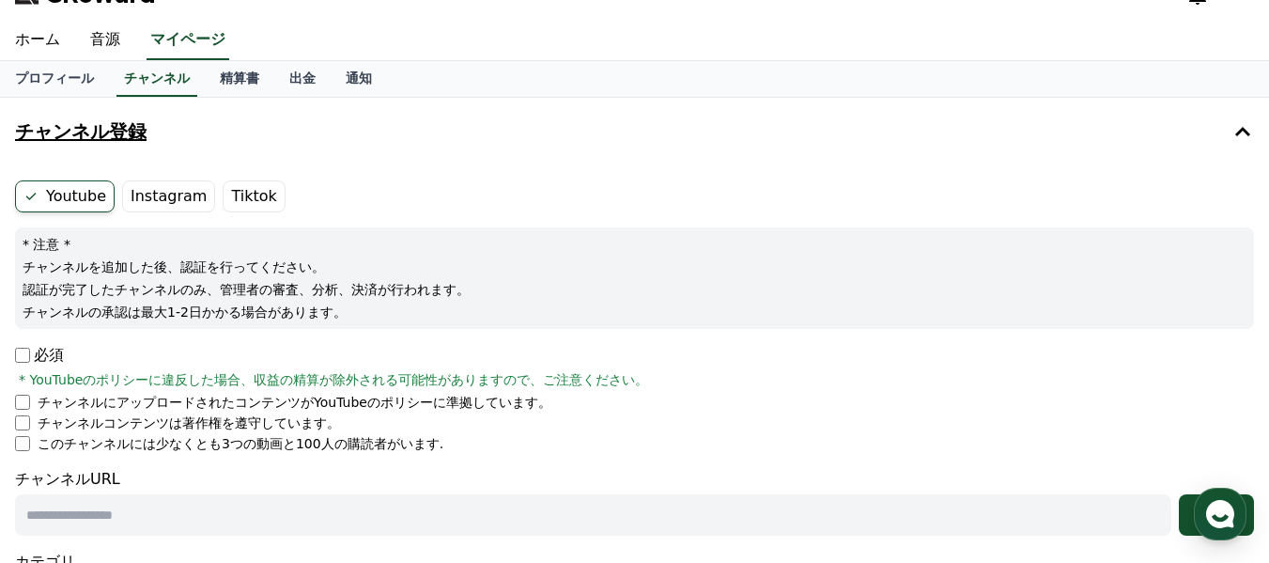
click at [25, 365] on p "必須" at bounding box center [39, 355] width 49 height 23
click at [54, 507] on input "text" at bounding box center [593, 514] width 1157 height 41
paste input "**********"
type input "**********"
click at [1222, 516] on use "button" at bounding box center [1220, 514] width 28 height 28
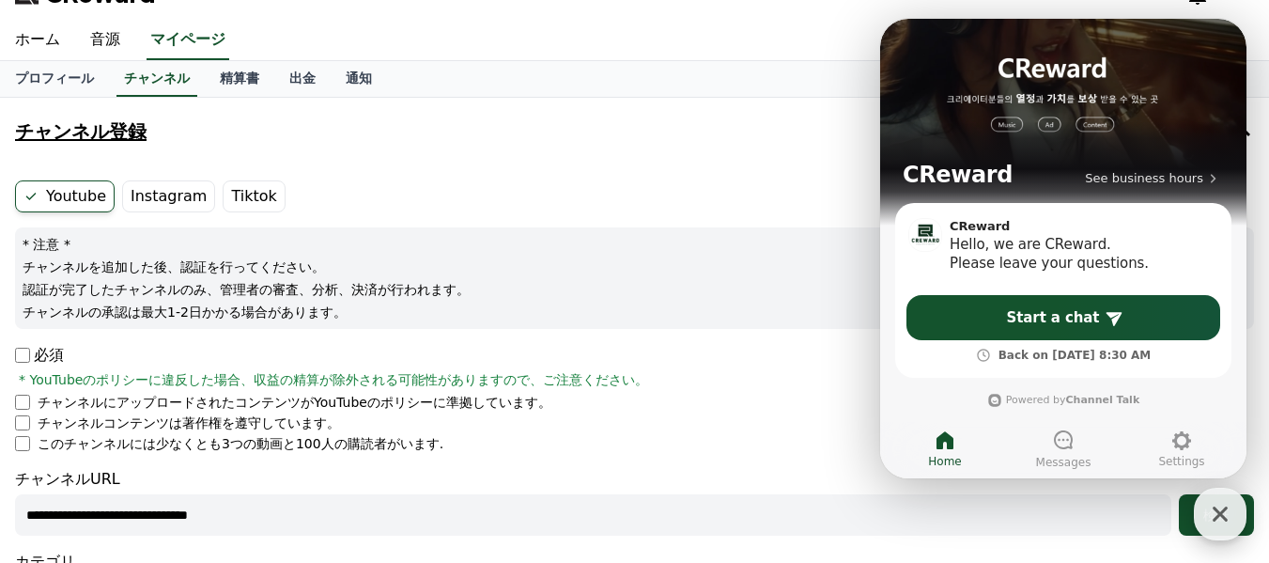
click at [1221, 516] on icon "button" at bounding box center [1220, 513] width 15 height 15
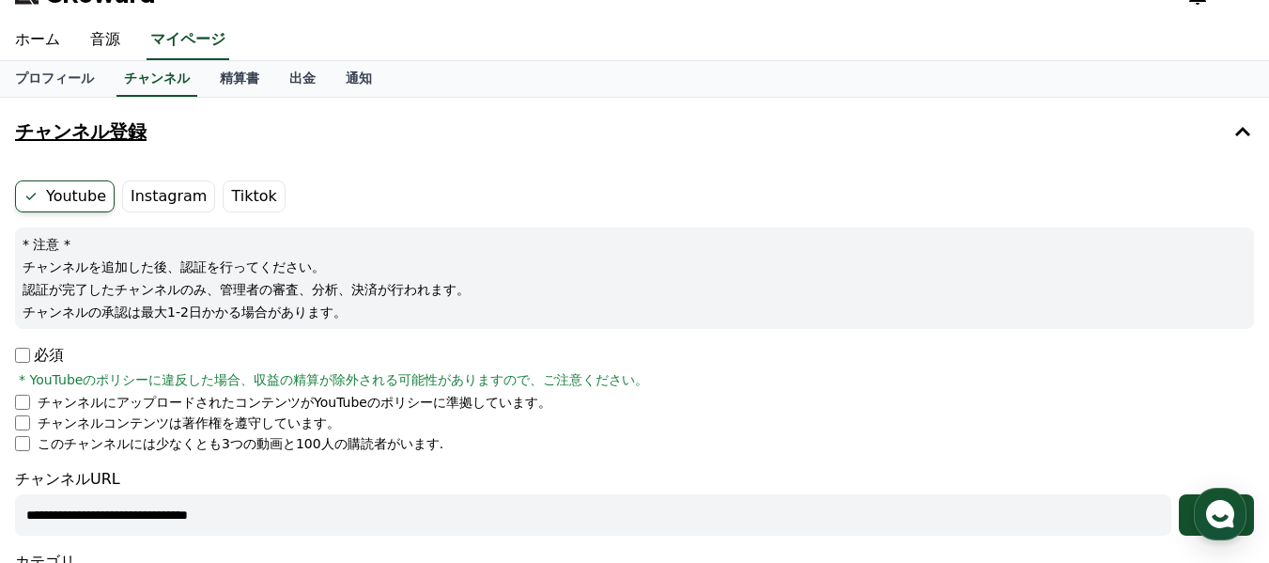
click at [1175, 529] on div "**********" at bounding box center [634, 514] width 1239 height 41
click at [1183, 525] on button "検証" at bounding box center [1216, 514] width 75 height 41
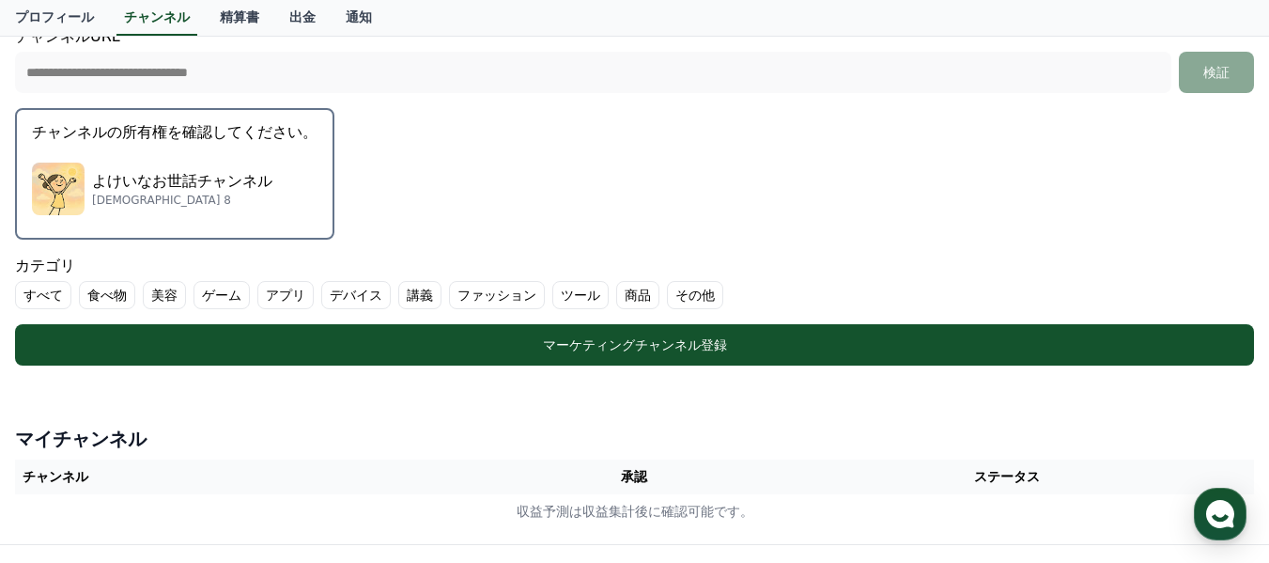
scroll to position [502, 0]
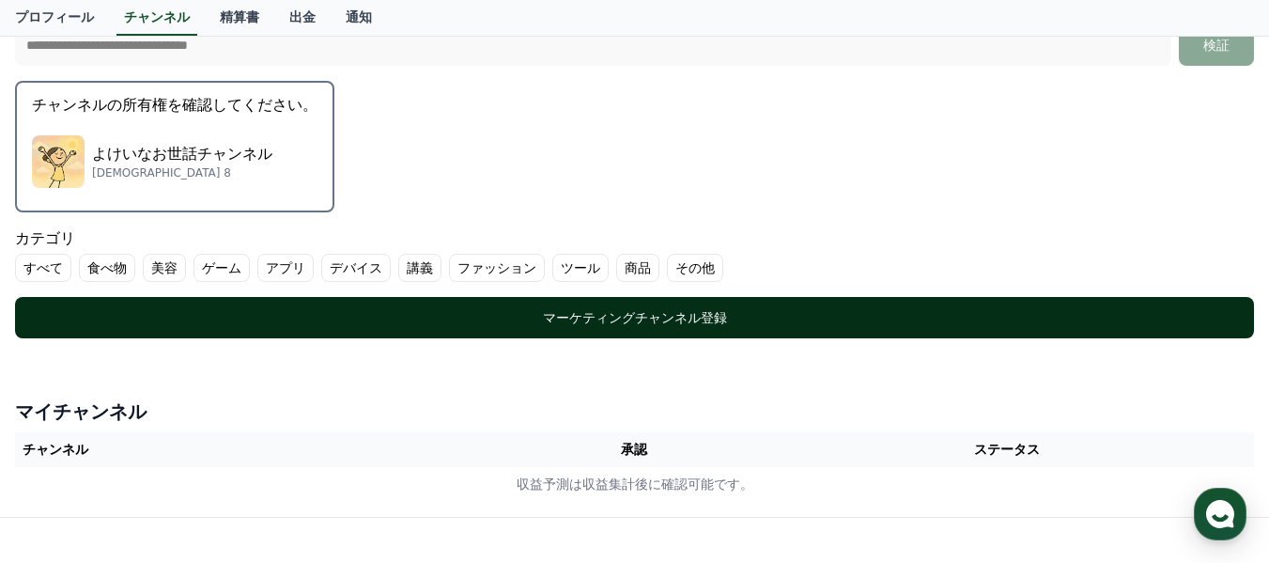
click at [661, 321] on div "マーケティングチャンネル登録" at bounding box center [635, 317] width 1164 height 19
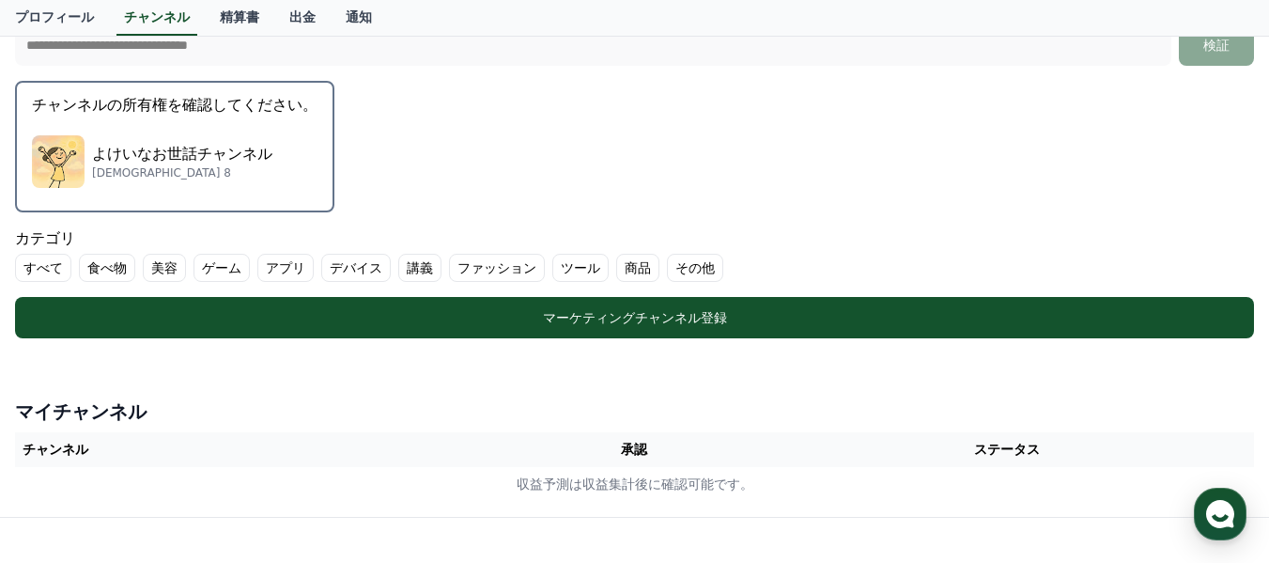
click at [667, 268] on label "その他" at bounding box center [695, 268] width 56 height 28
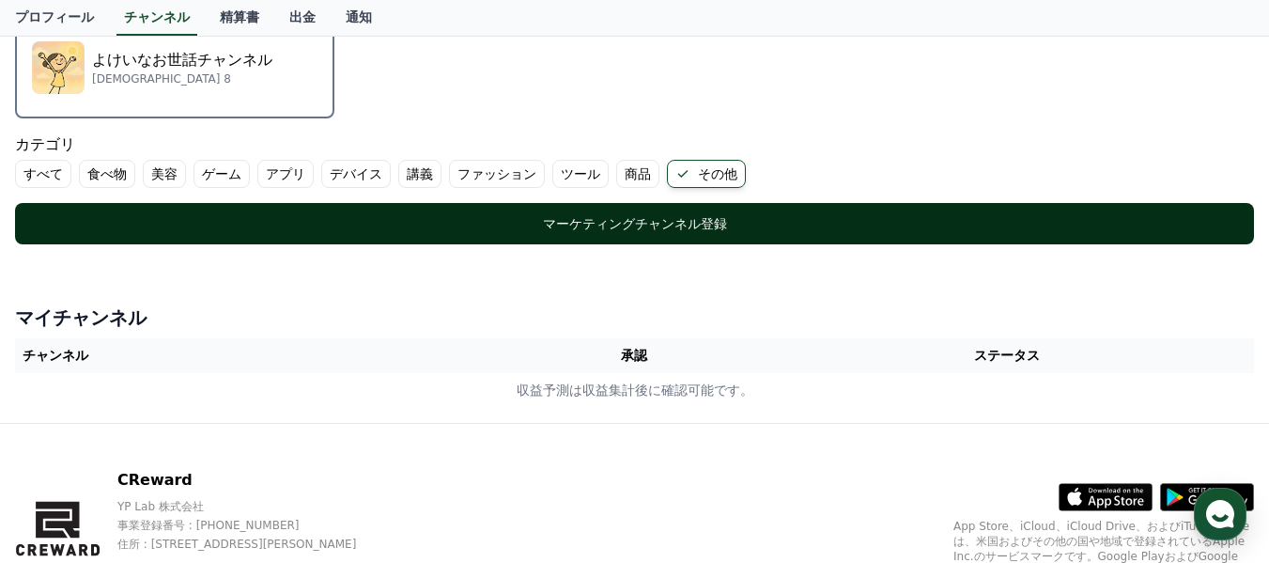
scroll to position [690, 0]
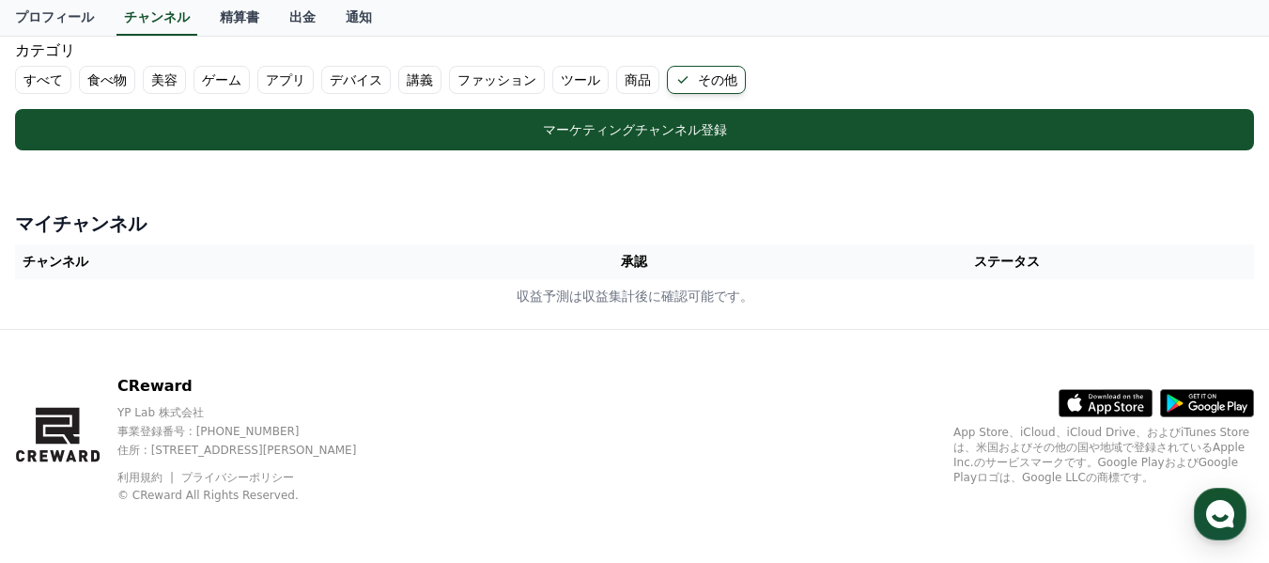
click at [69, 266] on th "チャンネル" at bounding box center [261, 261] width 493 height 35
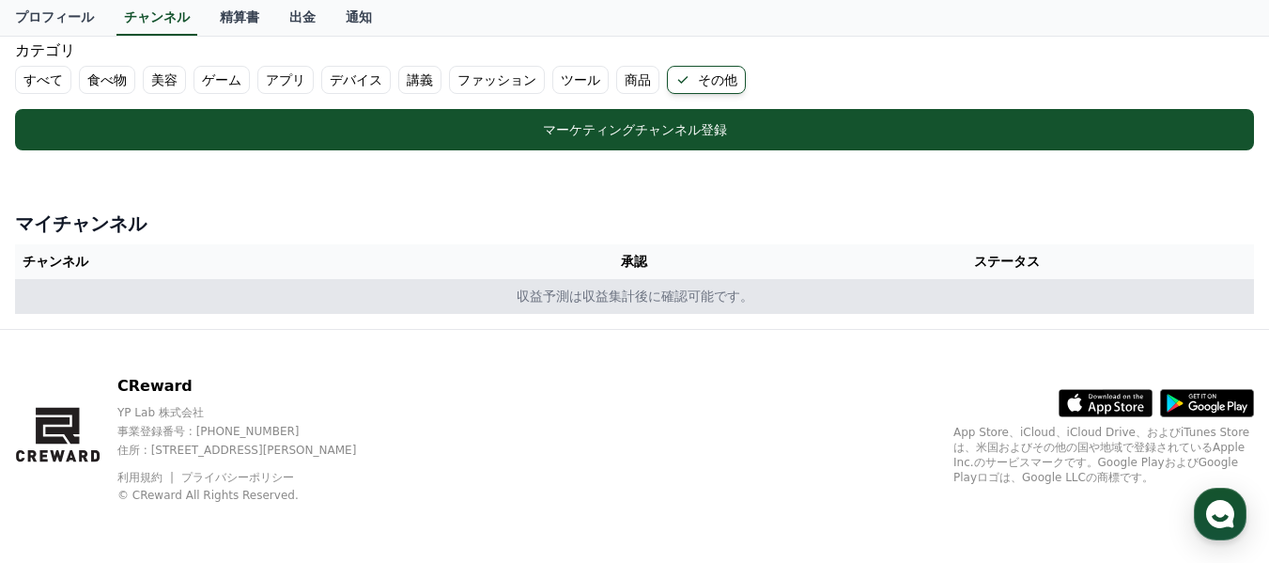
click at [187, 301] on td "収益予測は収益集計後に確認可能です。" at bounding box center [634, 296] width 1239 height 35
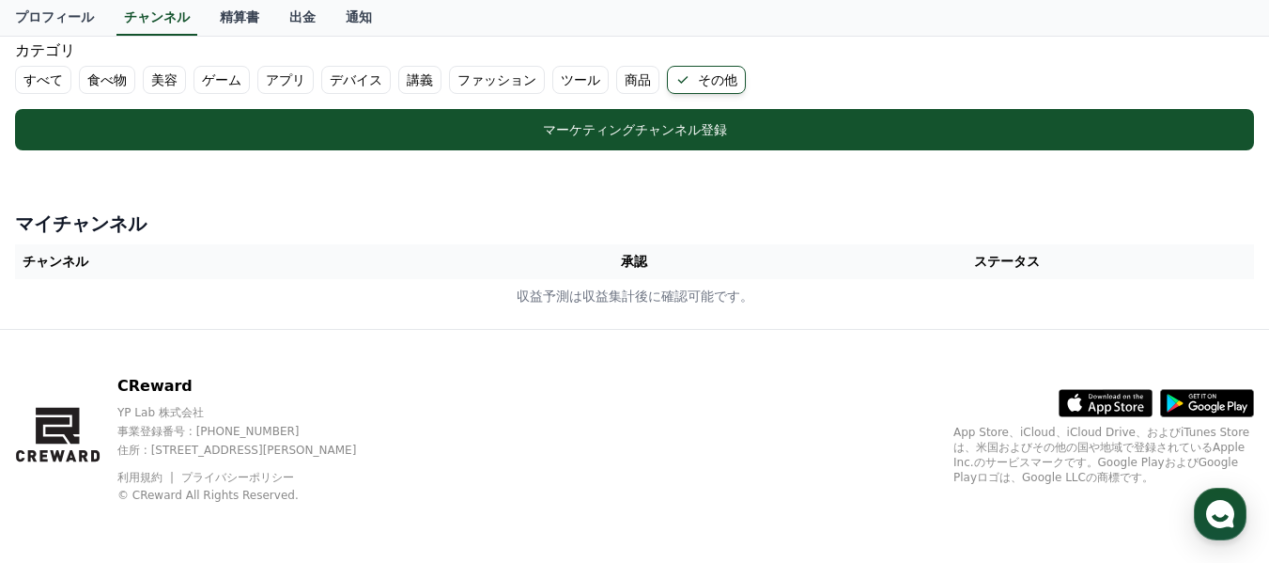
click at [81, 232] on h4 "マイチャンネル" at bounding box center [634, 223] width 1239 height 26
click at [657, 265] on th "承認" at bounding box center [634, 261] width 253 height 35
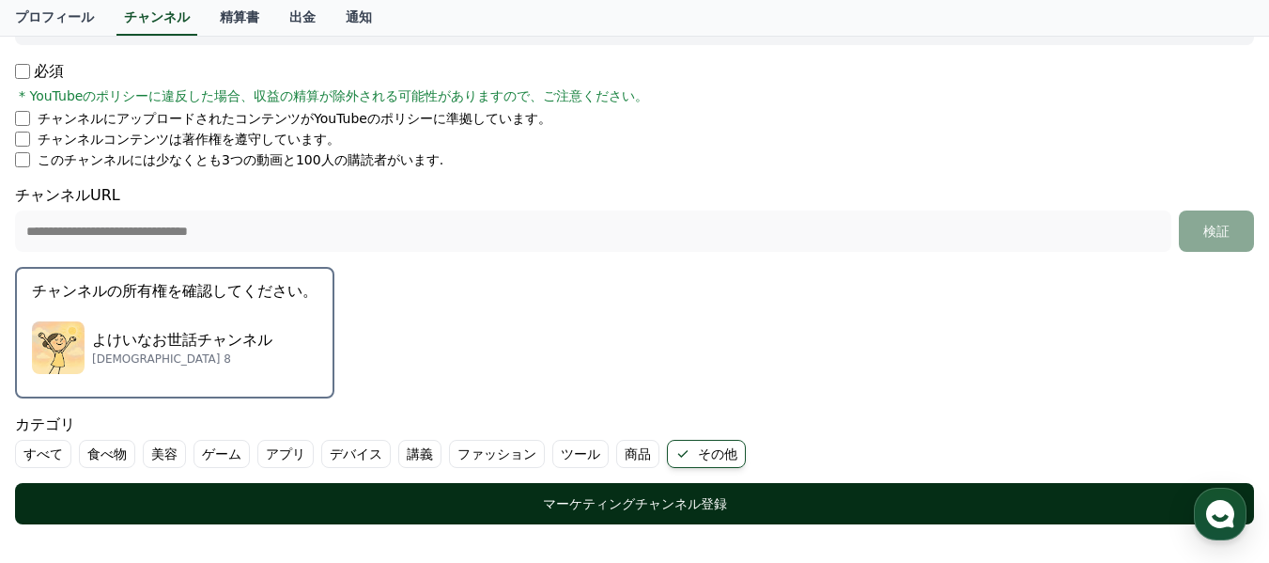
scroll to position [314, 0]
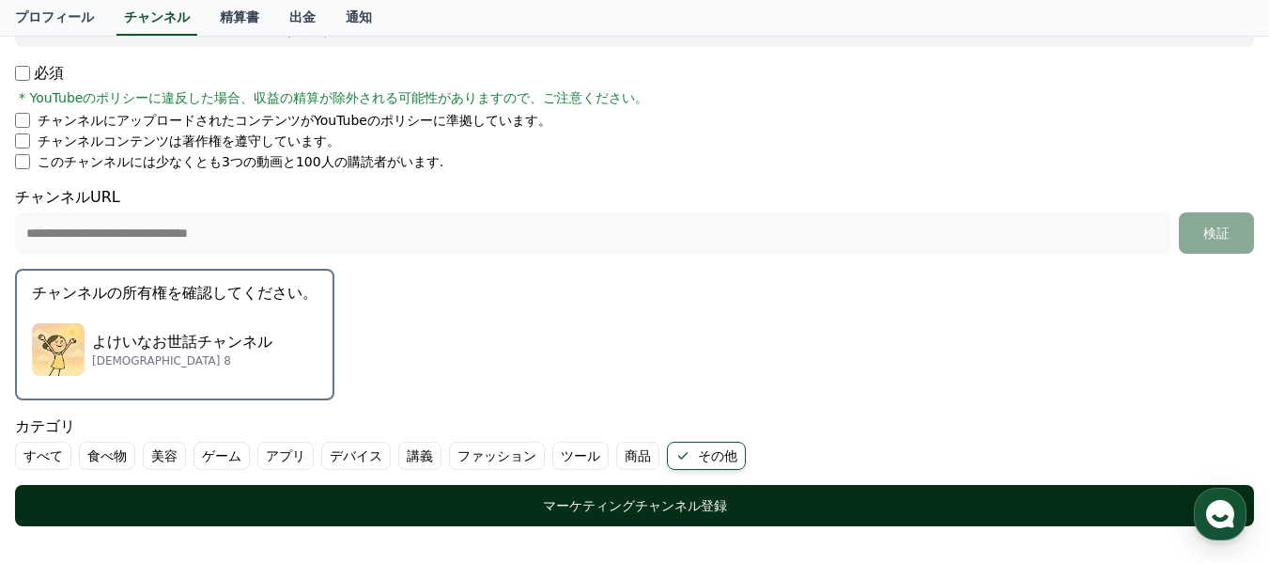
click at [455, 498] on div "マーケティングチャンネル登録" at bounding box center [635, 505] width 1164 height 19
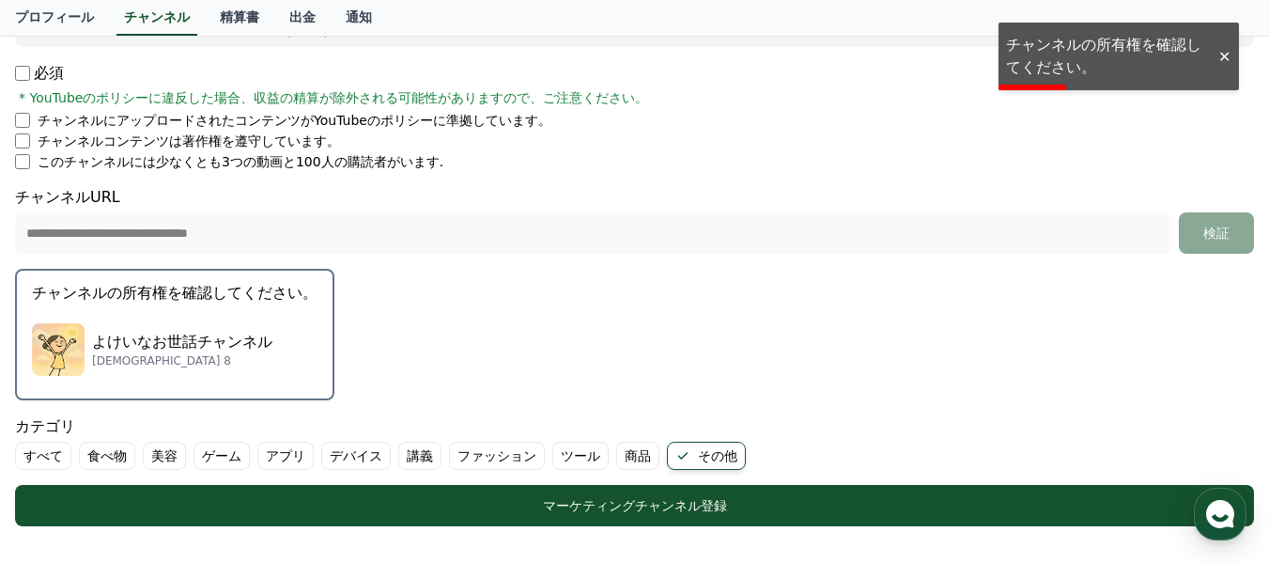
click at [1035, 61] on form "**********" at bounding box center [634, 213] width 1239 height 628
click at [211, 300] on p "チャンネルの所有権を確認してください。" at bounding box center [175, 293] width 286 height 23
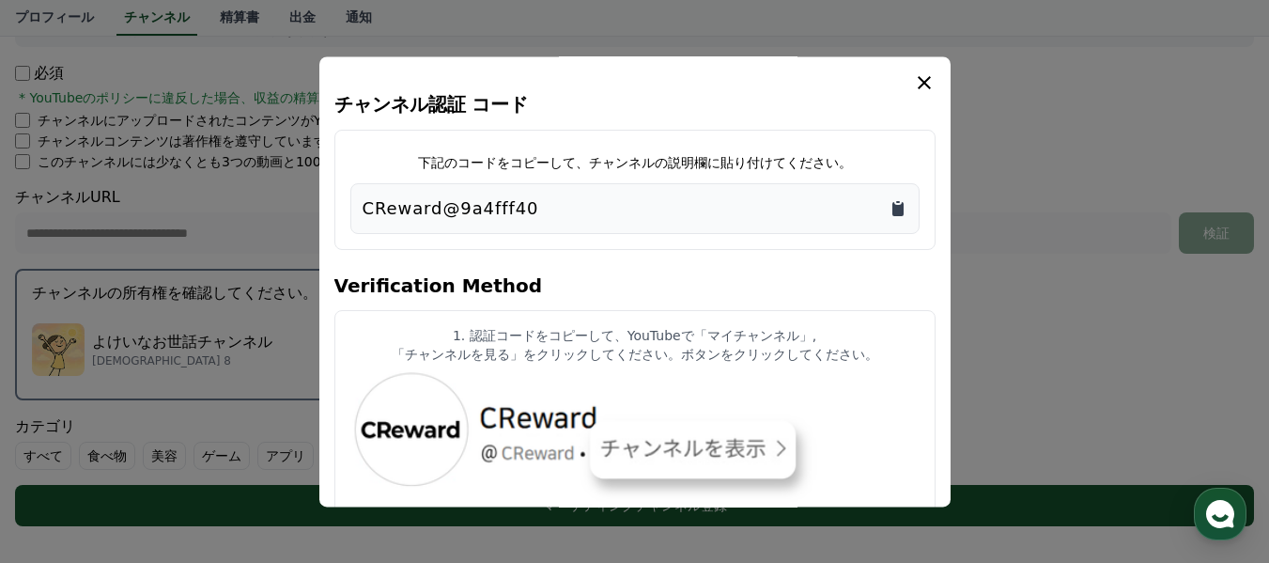
click at [902, 203] on icon "Copy to clipboard" at bounding box center [898, 209] width 11 height 14
click at [898, 205] on icon "Copy to clipboard" at bounding box center [898, 209] width 11 height 14
click at [897, 208] on icon "Copy to clipboard" at bounding box center [898, 209] width 11 height 14
click at [921, 83] on icon "modal" at bounding box center [924, 82] width 23 height 23
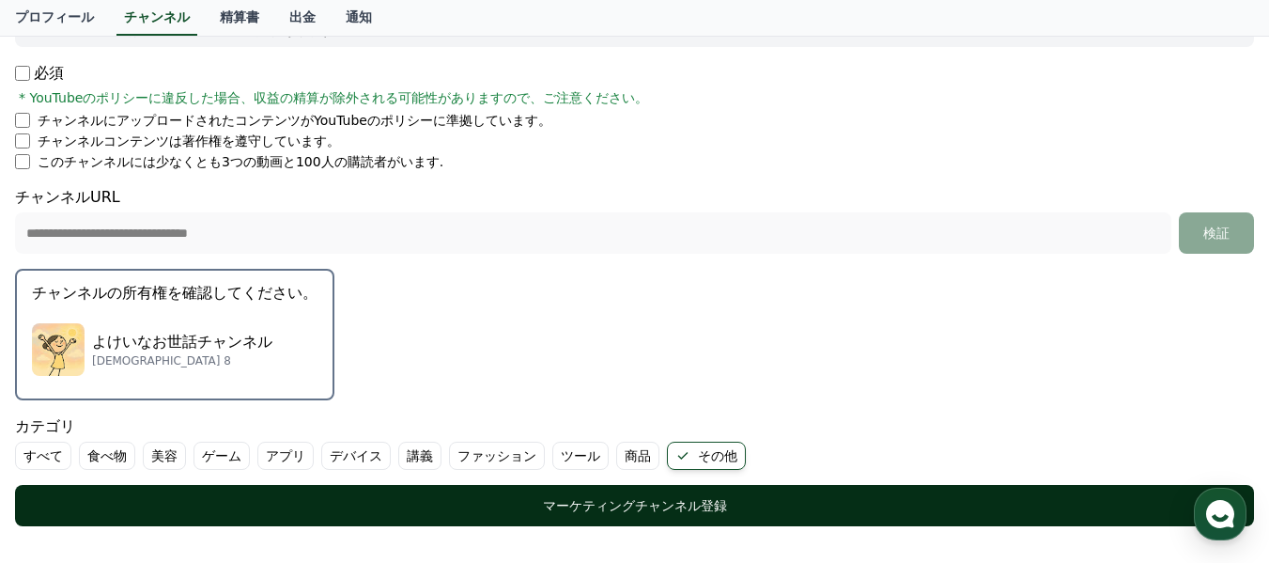
click at [668, 500] on div "マーケティングチャンネル登録" at bounding box center [635, 505] width 1164 height 19
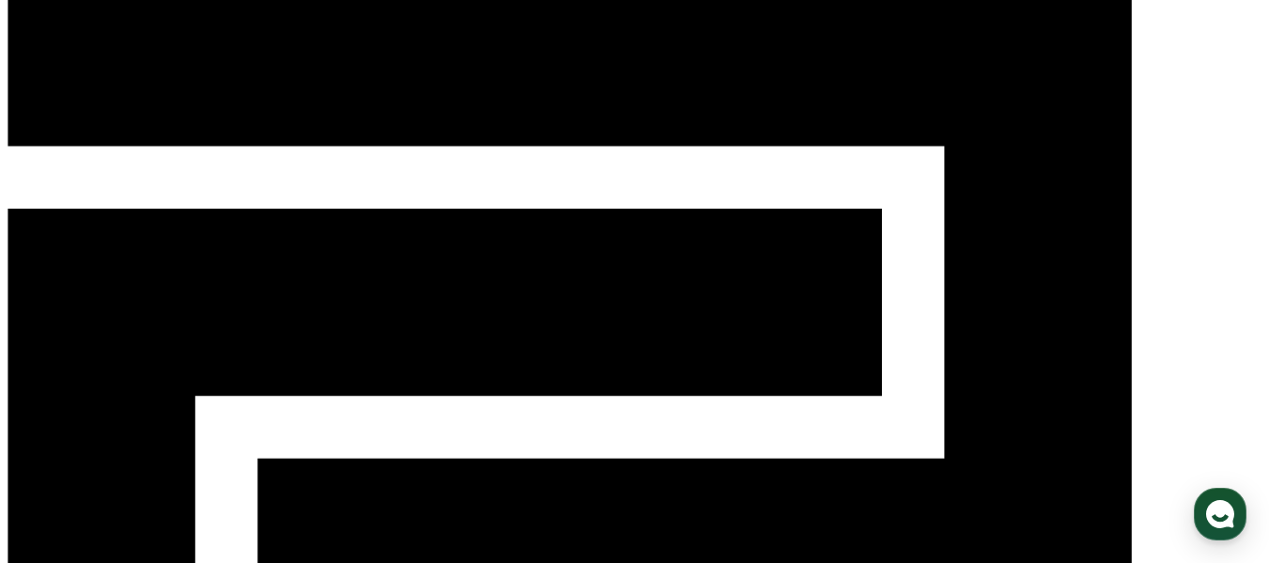
scroll to position [94, 0]
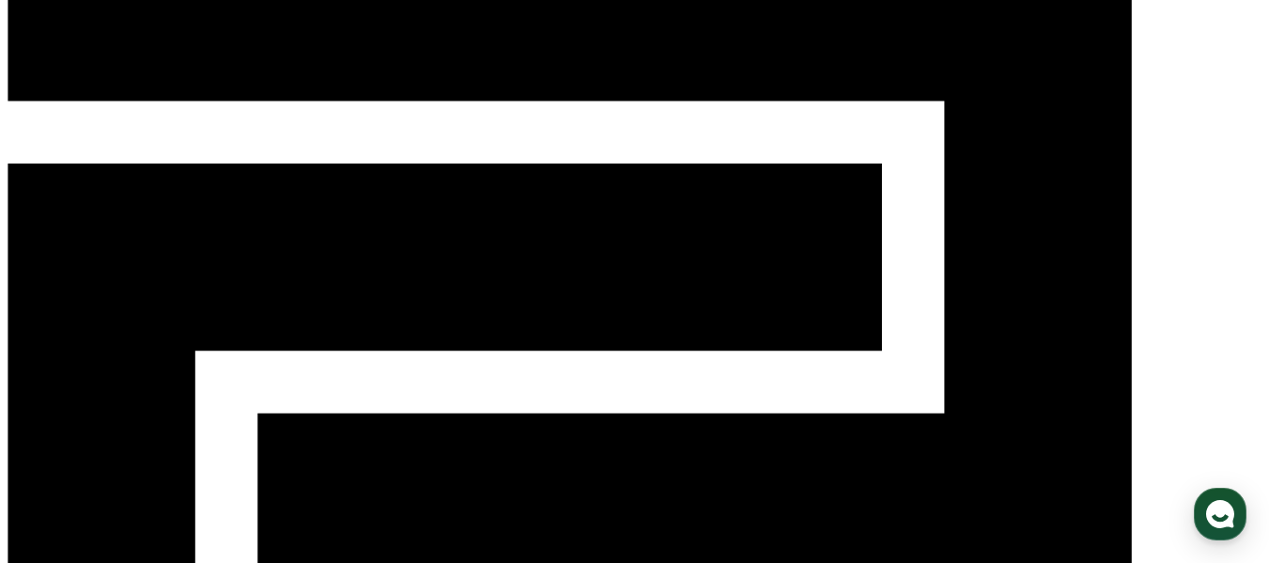
paste input "**********"
type input "**********"
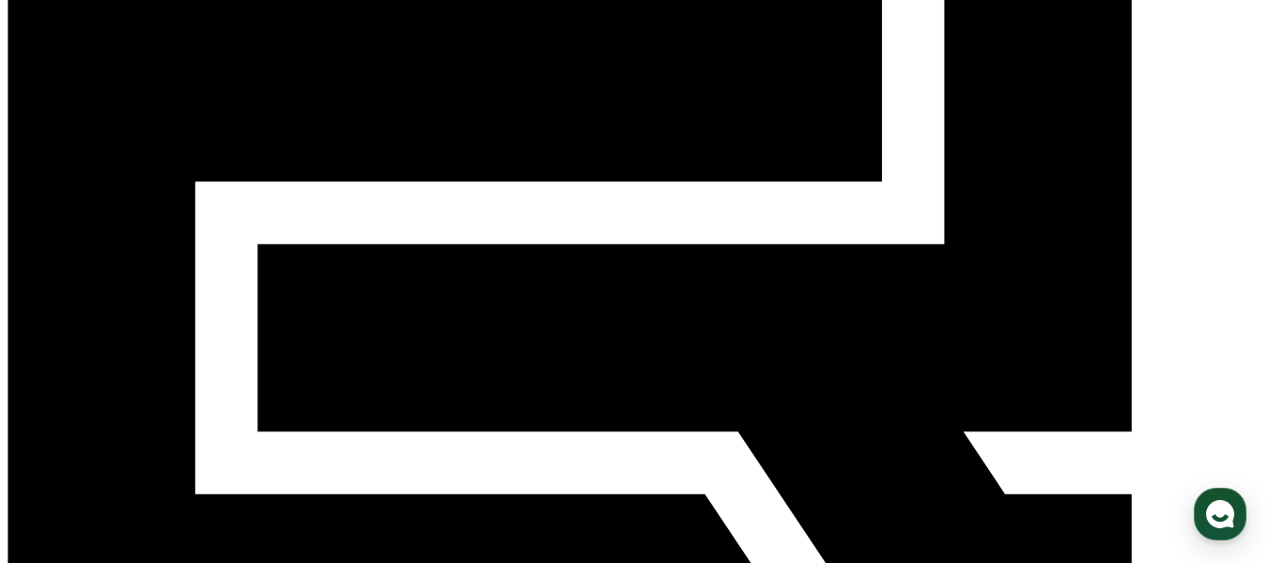
scroll to position [282, 0]
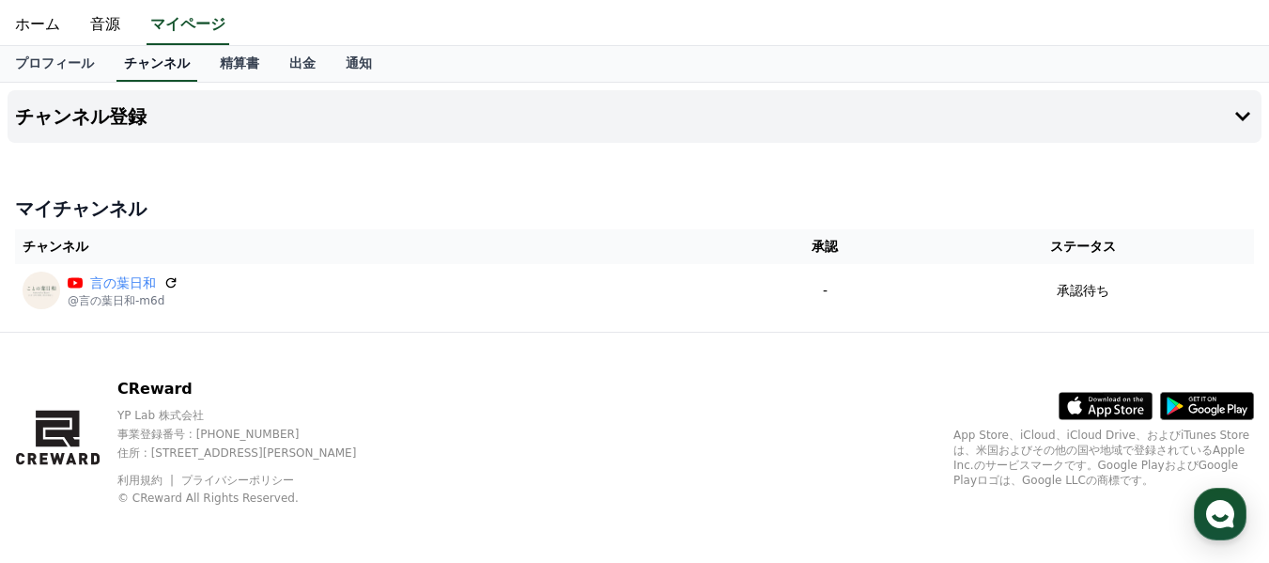
click at [139, 64] on link "チャンネル" at bounding box center [157, 64] width 81 height 36
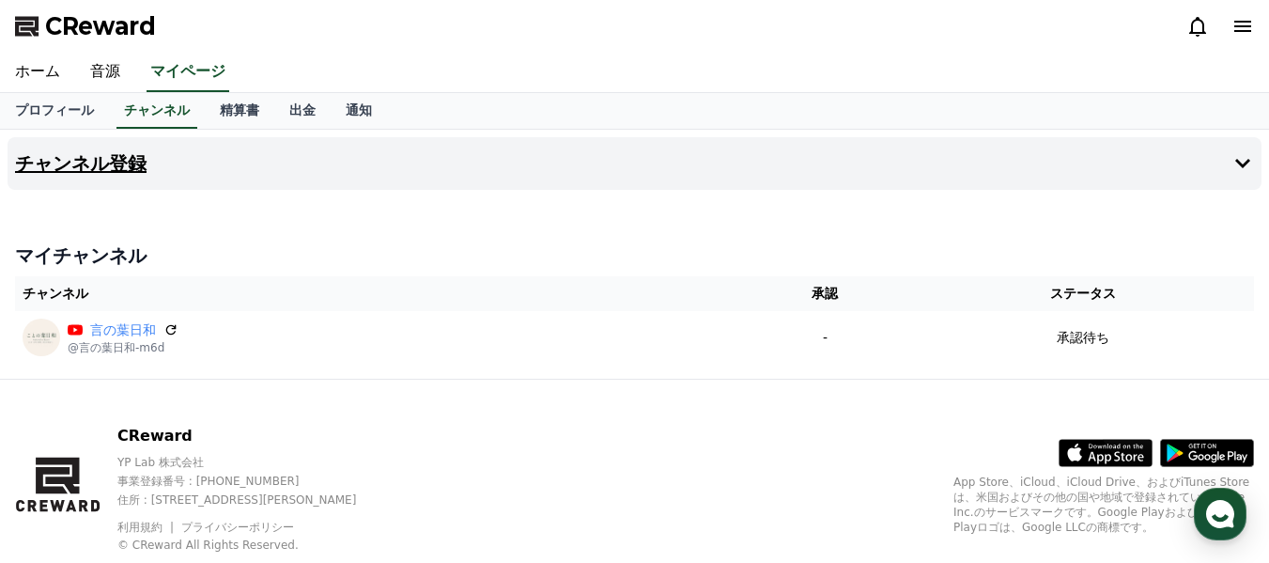
click at [150, 175] on button "チャンネル登録" at bounding box center [635, 163] width 1254 height 53
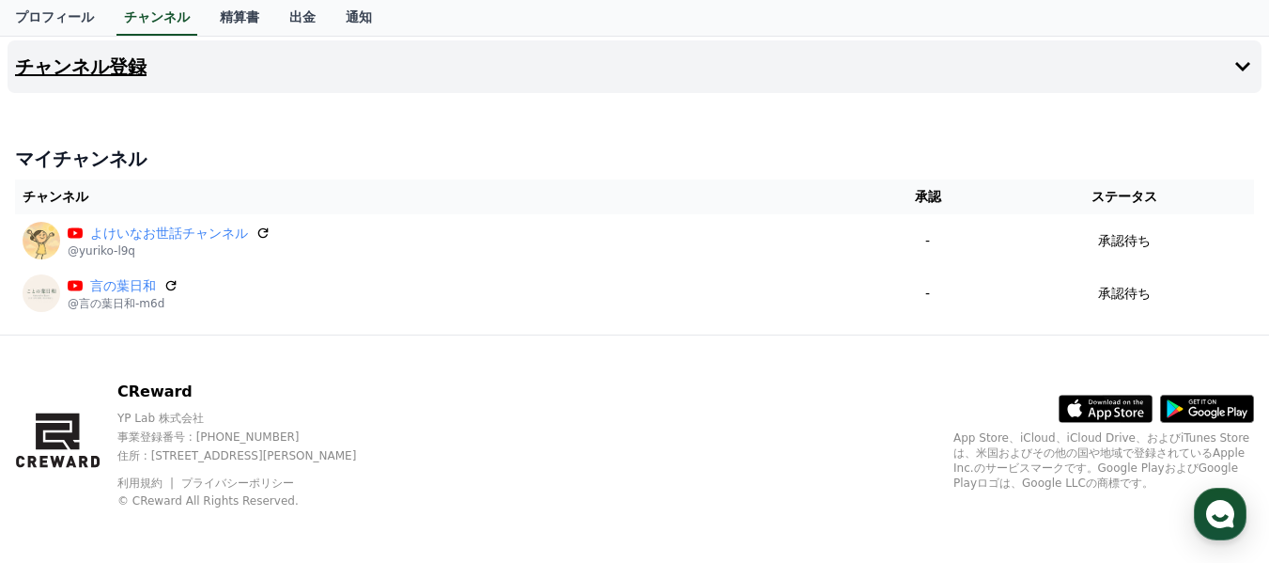
click at [94, 68] on h4 "チャンネル登録" at bounding box center [81, 66] width 132 height 21
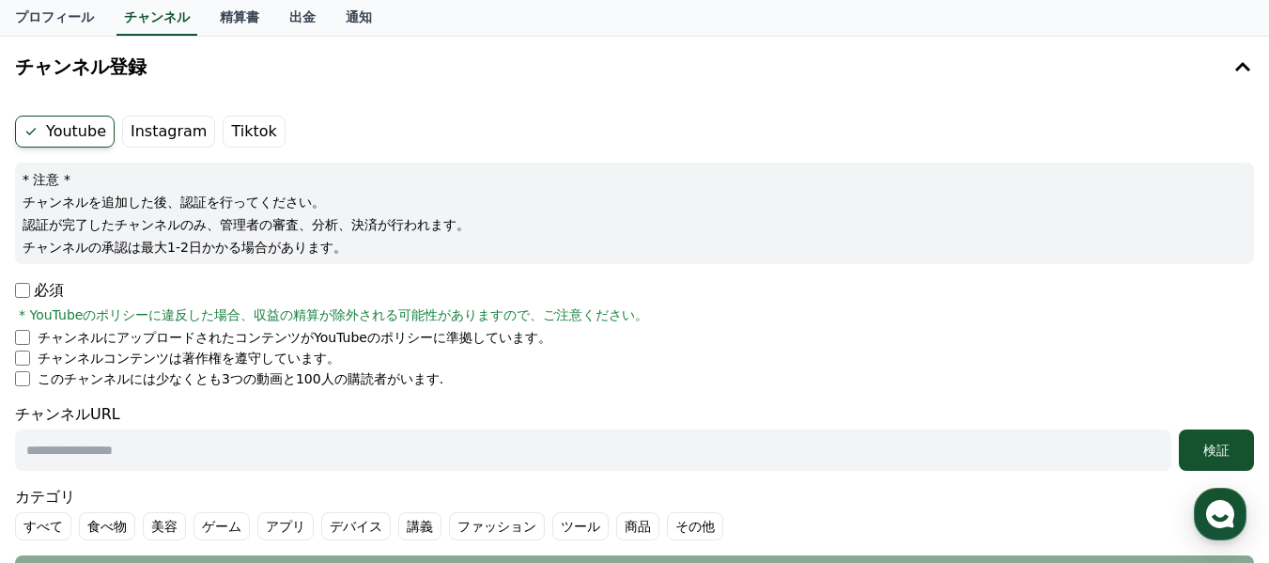
click at [36, 449] on input "text" at bounding box center [593, 449] width 1157 height 41
paste input "**********"
type input "**********"
click at [1211, 451] on div "検証" at bounding box center [1217, 450] width 60 height 19
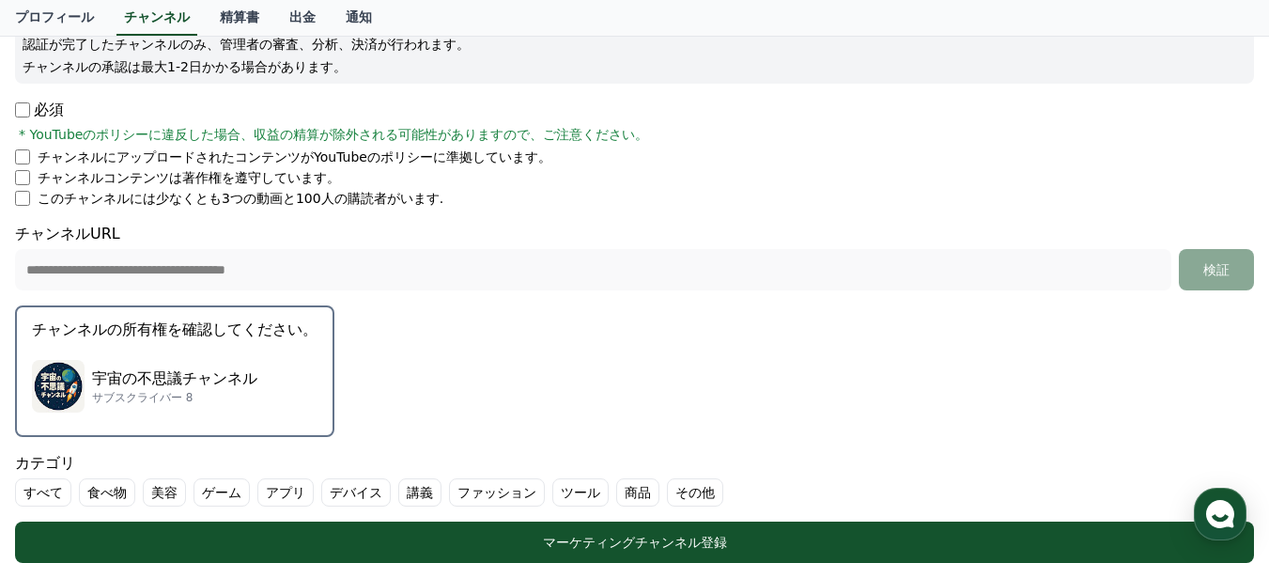
scroll to position [285, 0]
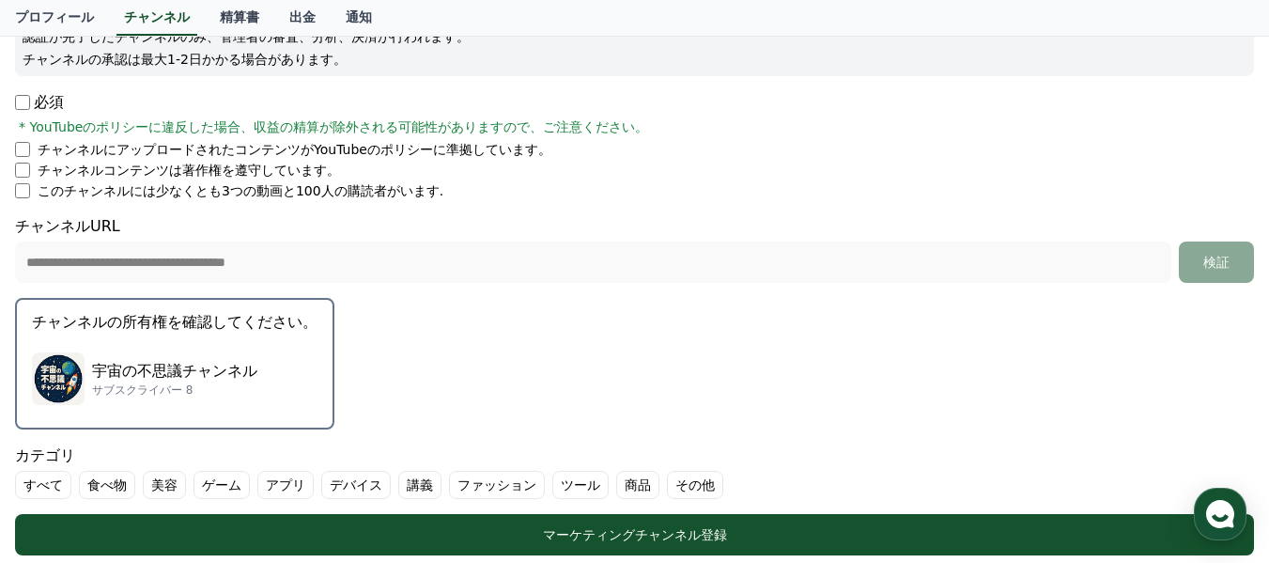
click at [667, 484] on label "その他" at bounding box center [695, 485] width 56 height 28
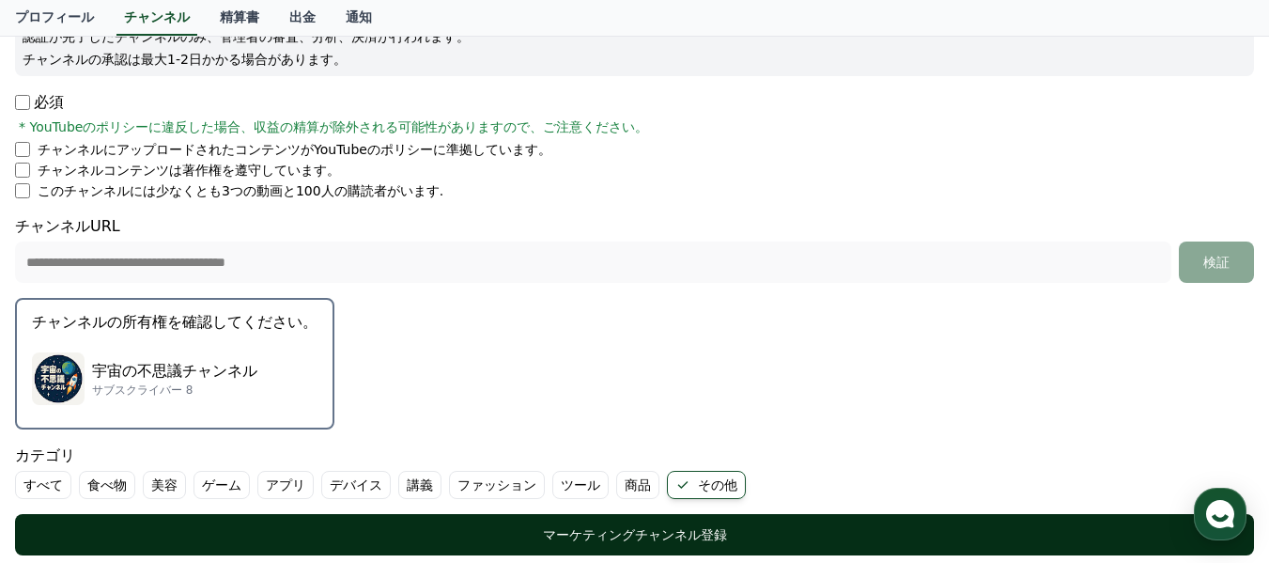
click at [614, 536] on div "マーケティングチャンネル登録" at bounding box center [635, 534] width 1164 height 19
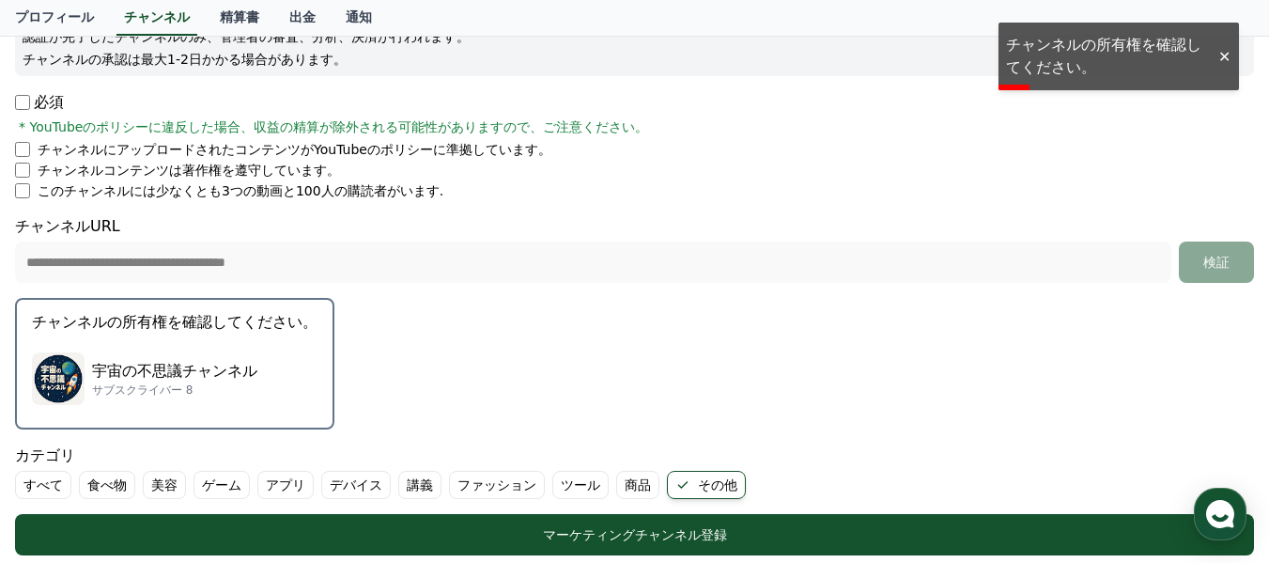
click at [227, 329] on p "チャンネルの所有権を確認してください。" at bounding box center [175, 322] width 286 height 23
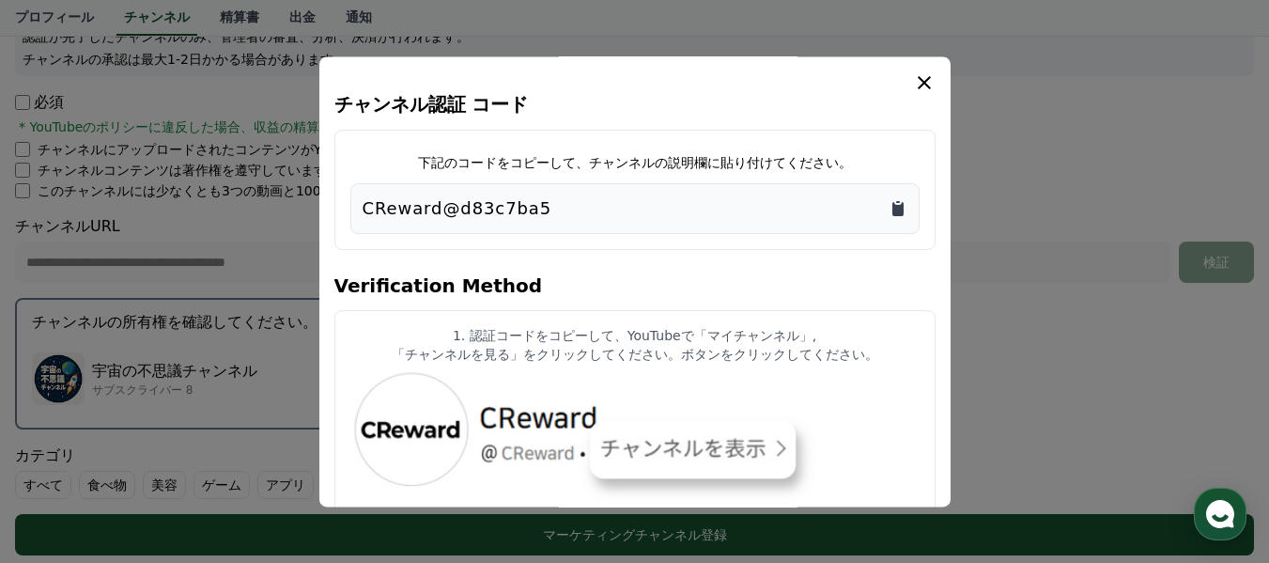
click at [901, 206] on icon "Copy to clipboard" at bounding box center [898, 209] width 11 height 14
click at [923, 80] on icon "modal" at bounding box center [924, 82] width 23 height 23
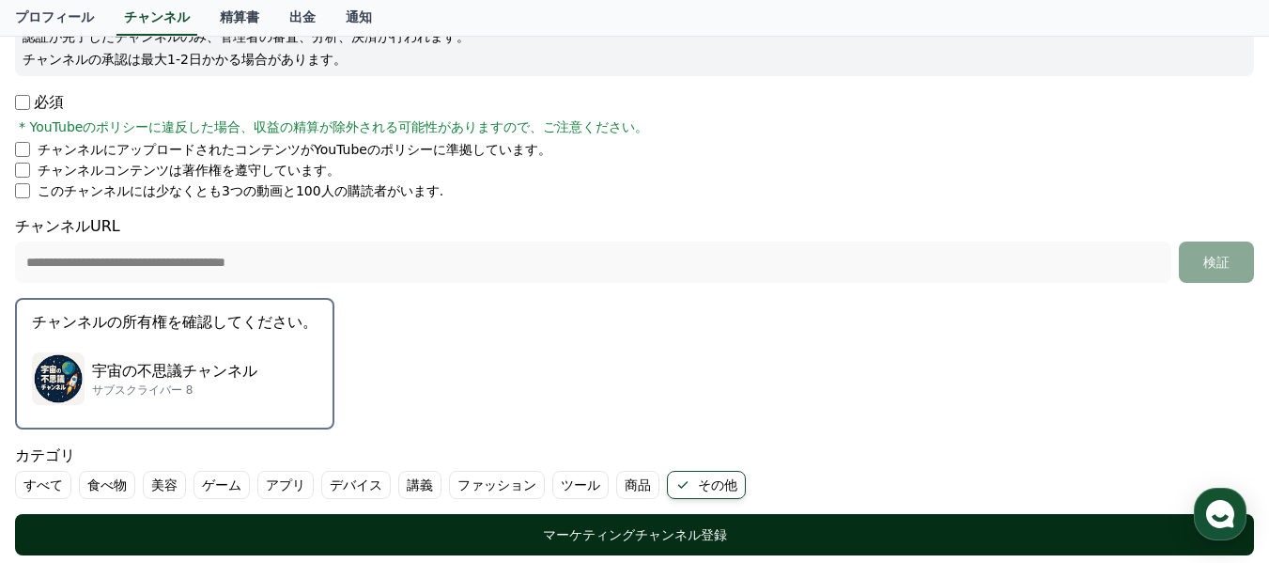
click at [653, 536] on div "マーケティングチャンネル登録" at bounding box center [635, 534] width 1164 height 19
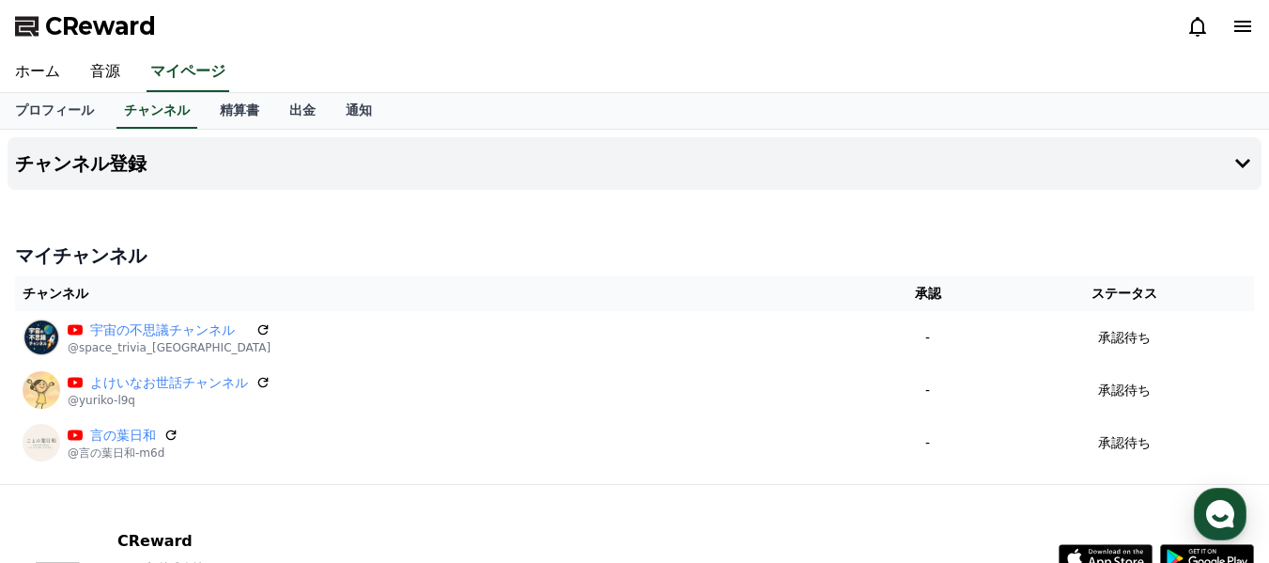
scroll to position [94, 0]
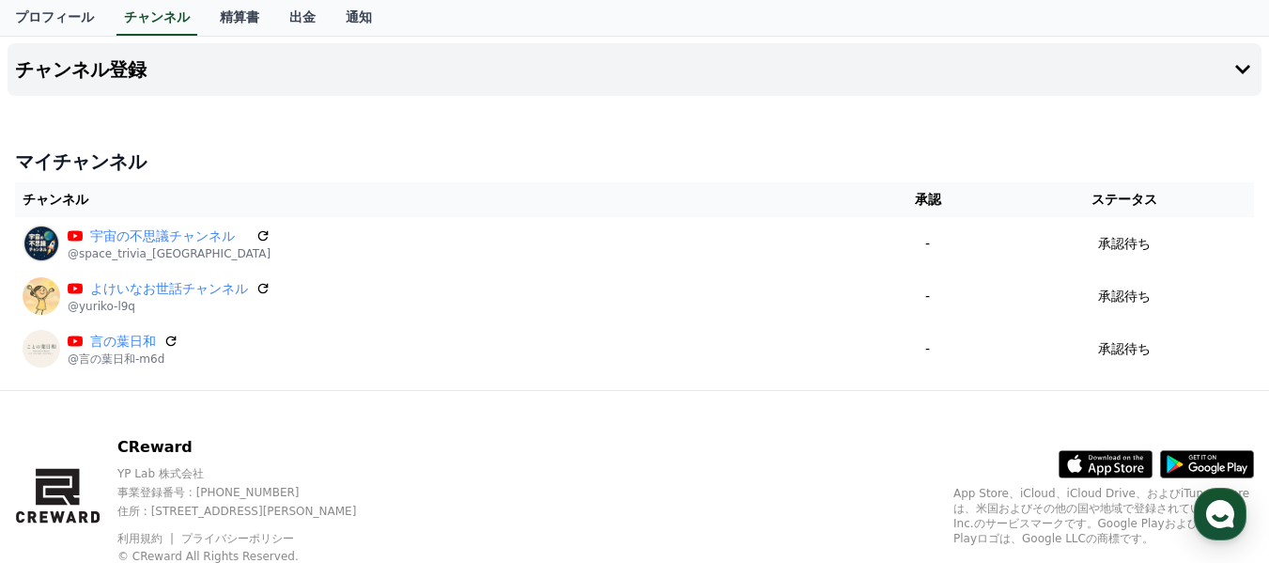
drag, startPoint x: 1035, startPoint y: 0, endPoint x: 565, endPoint y: 378, distance: 603.5
click at [565, 378] on div "マイチャンネル チャンネル 承認 ステータス 宇宙の不思議チャンネル @space_trivia_japan - 承認待ち よけいなお世話チャンネル @[PE…" at bounding box center [635, 261] width 1254 height 241
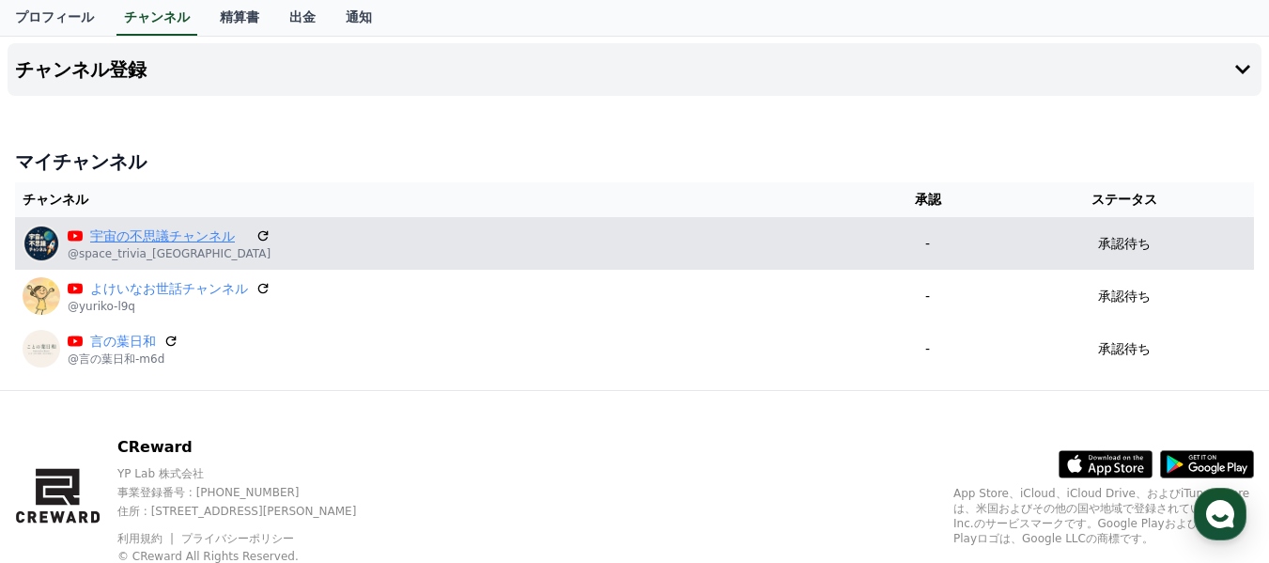
click at [181, 243] on link "宇宙の不思議チャンネル" at bounding box center [169, 236] width 158 height 20
click at [257, 231] on icon at bounding box center [262, 235] width 11 height 11
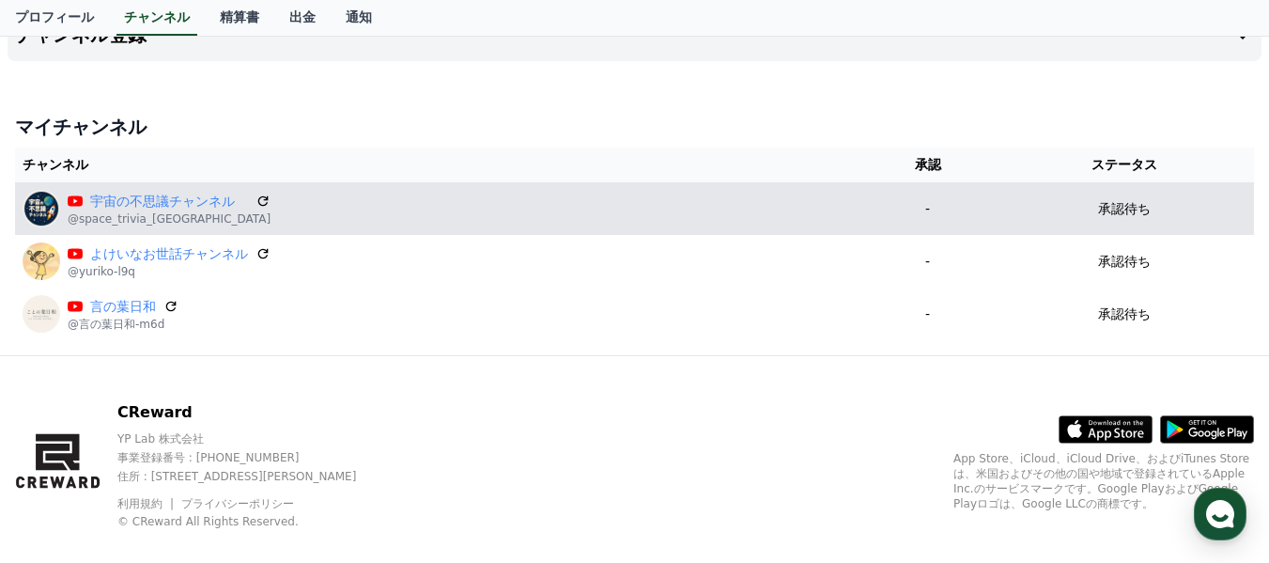
scroll to position [155, 0]
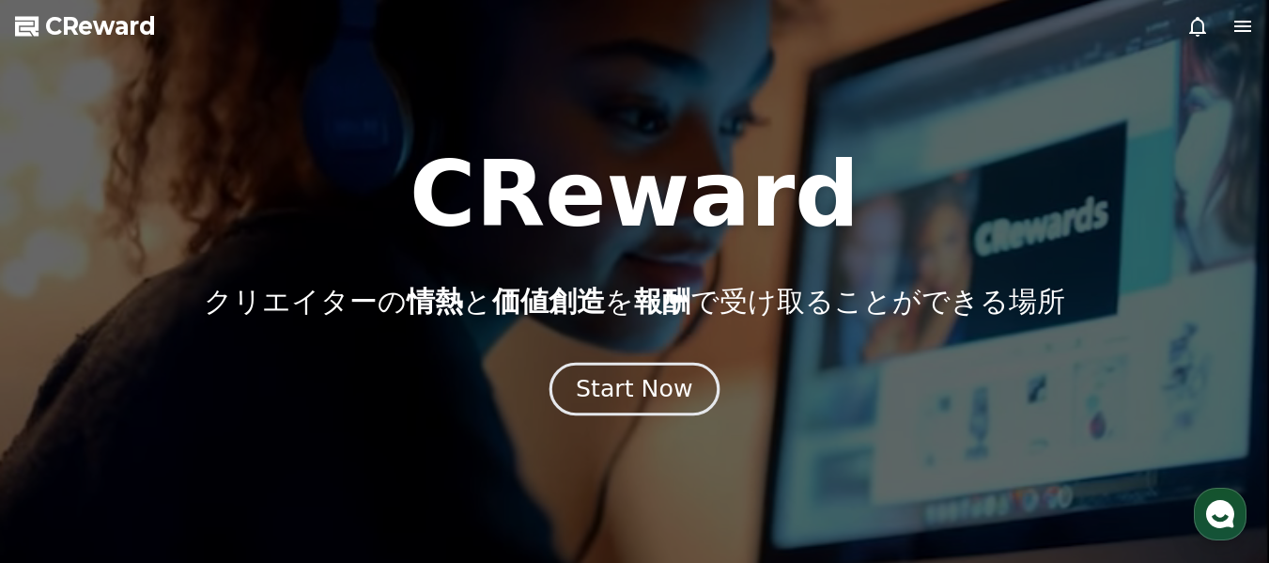
click at [627, 381] on div "Start Now" at bounding box center [634, 389] width 117 height 32
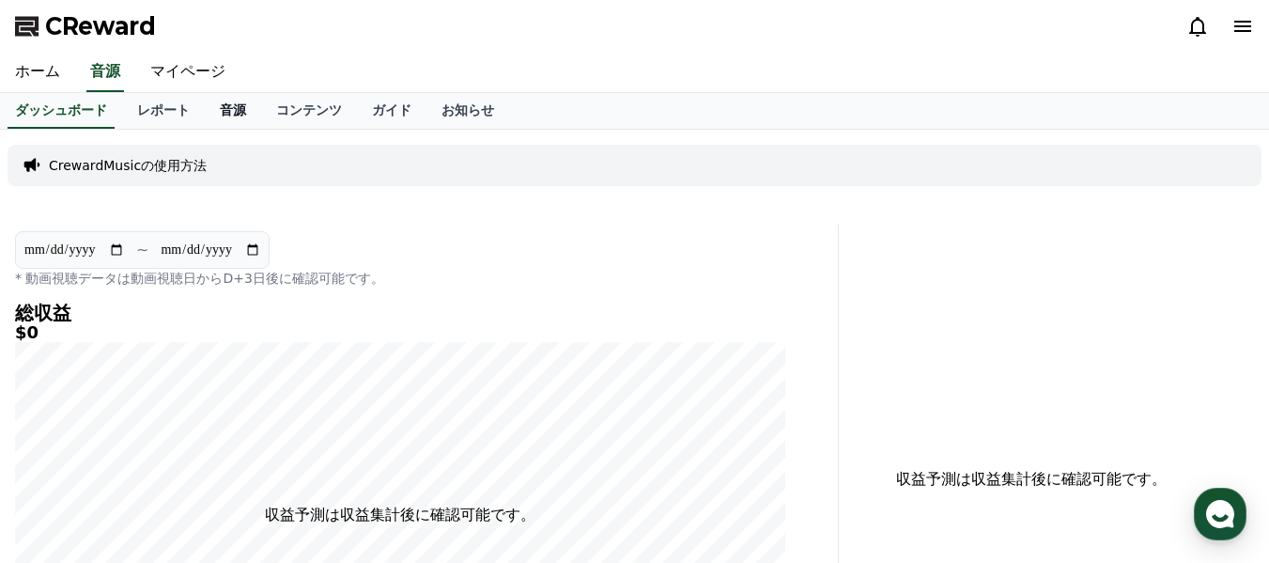
click at [205, 114] on link "音源" at bounding box center [233, 111] width 56 height 36
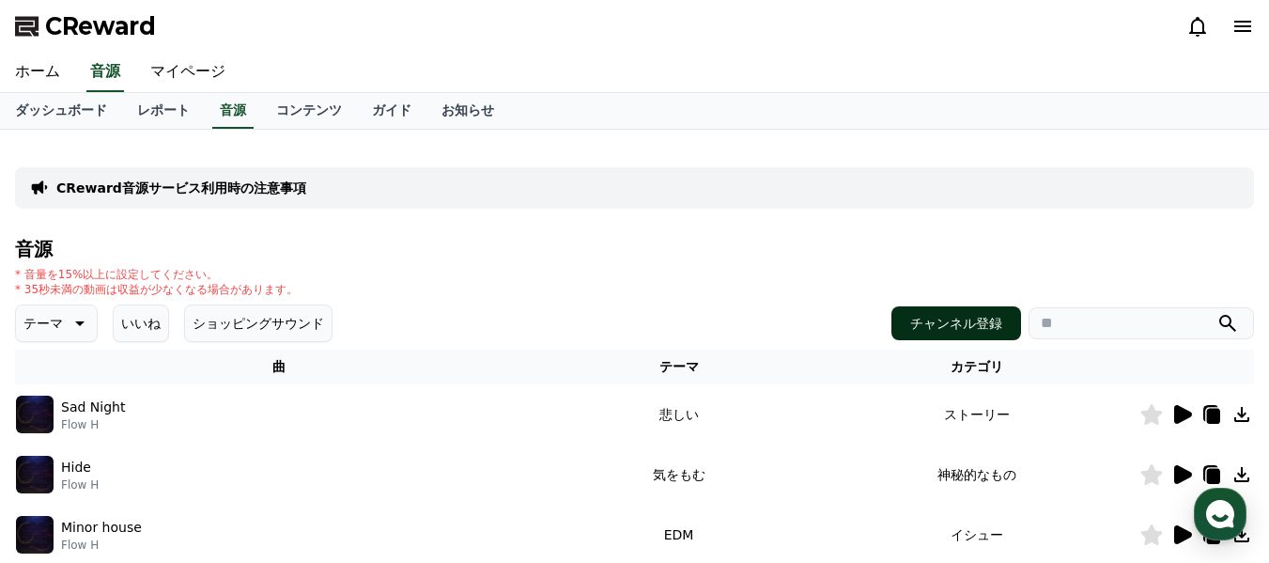
click at [973, 319] on button "チャンネル登録" at bounding box center [957, 323] width 130 height 34
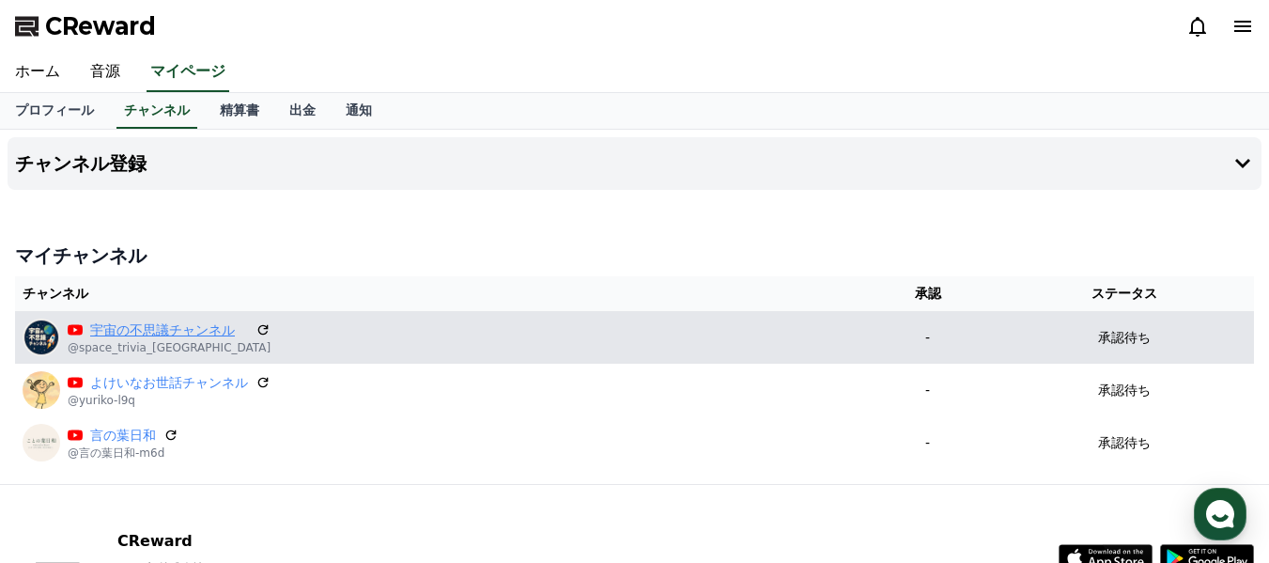
click at [173, 331] on link "宇宙の不思議チャンネル" at bounding box center [169, 330] width 158 height 20
